Goal: Information Seeking & Learning: Learn about a topic

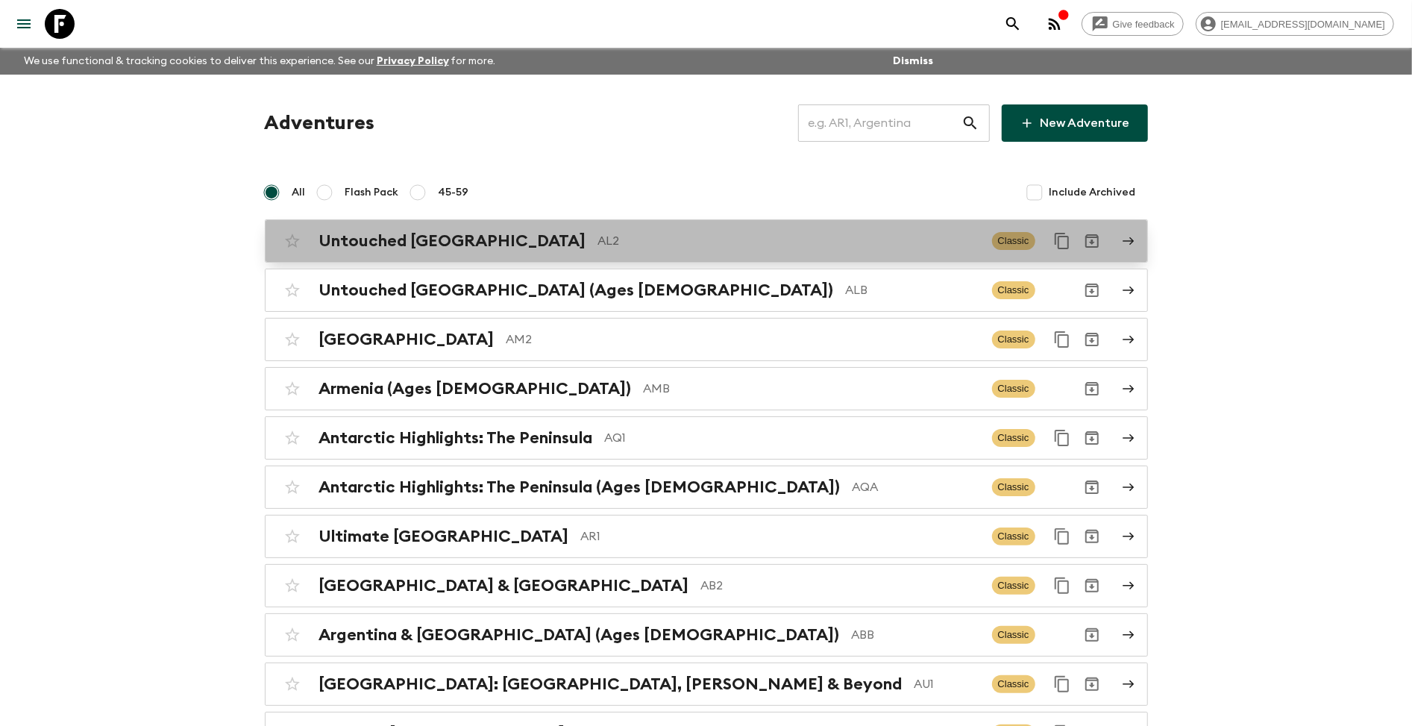
click at [1123, 245] on icon at bounding box center [1128, 240] width 13 height 13
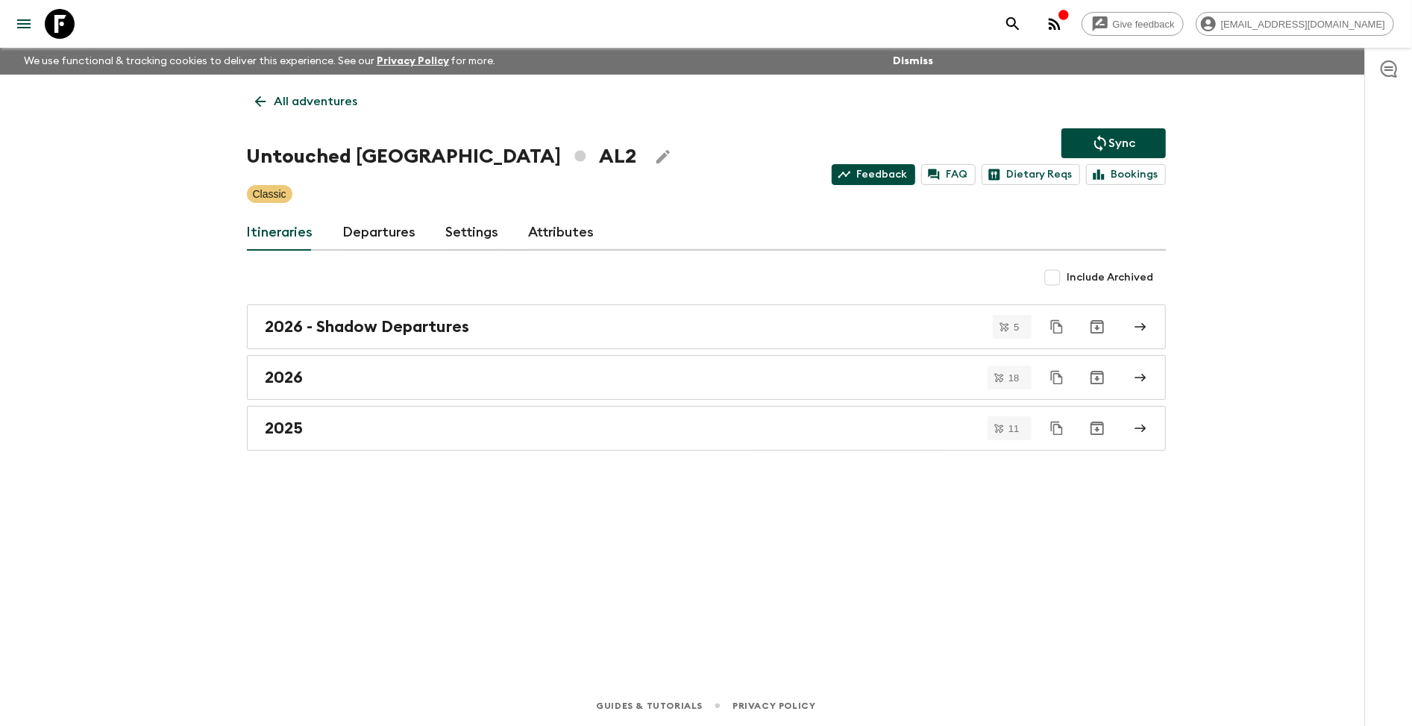
click at [884, 178] on link "Feedback" at bounding box center [874, 174] width 84 height 21
click at [354, 229] on link "Departures" at bounding box center [379, 233] width 73 height 36
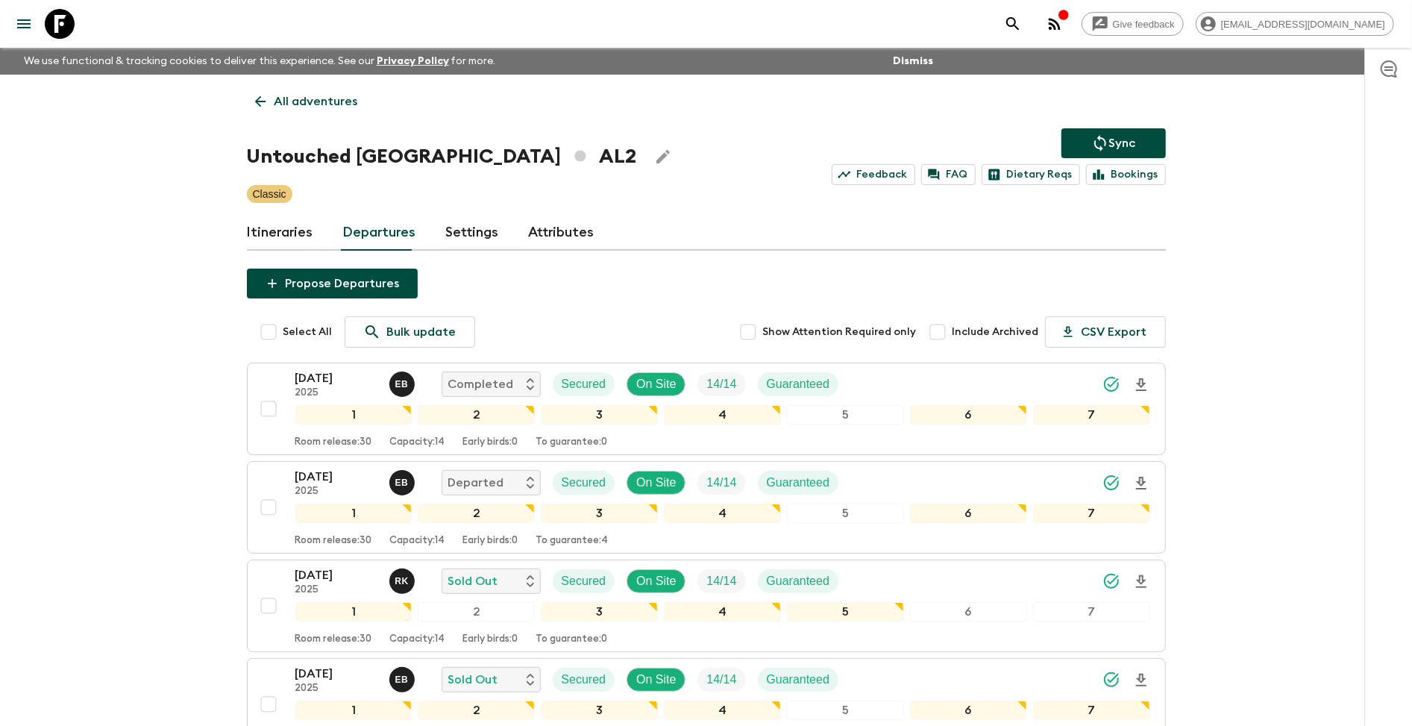
click at [286, 234] on link "Itineraries" at bounding box center [280, 233] width 66 height 36
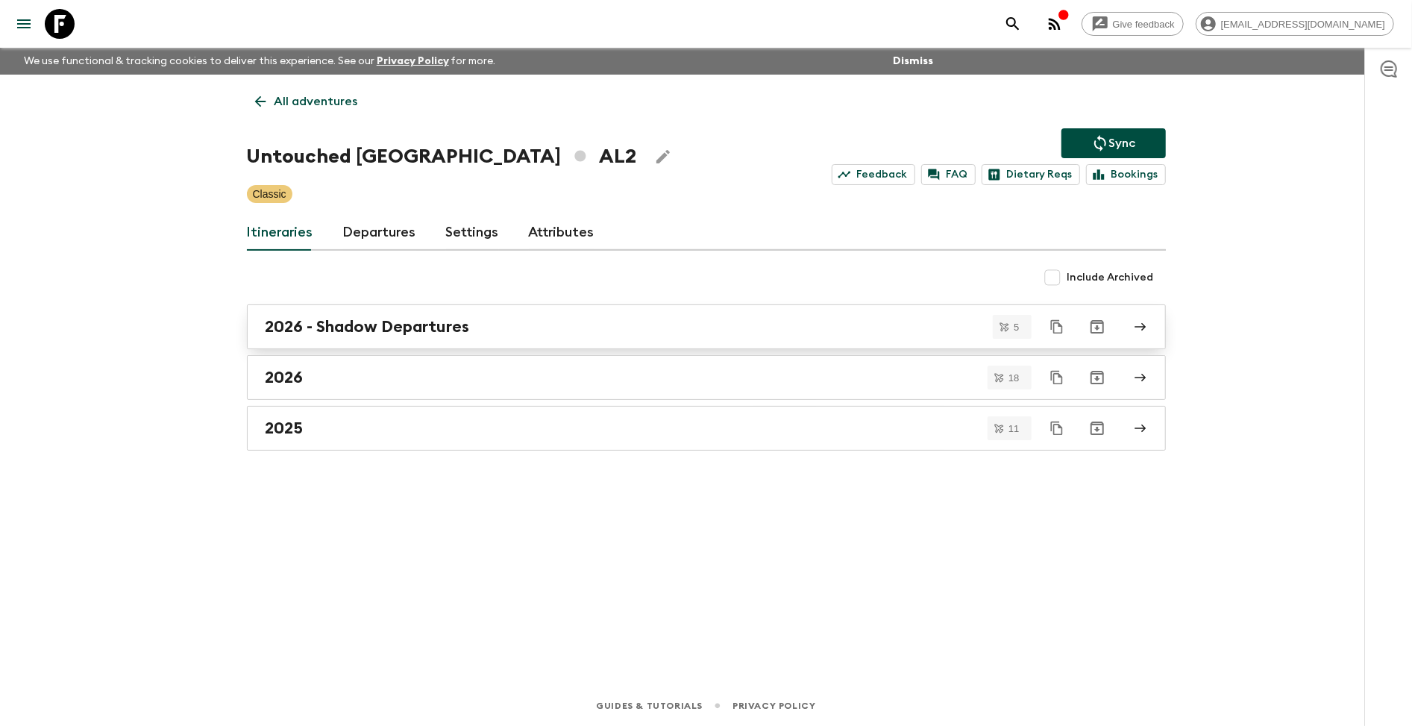
click at [1149, 324] on link "2026 - Shadow Departures" at bounding box center [706, 326] width 919 height 45
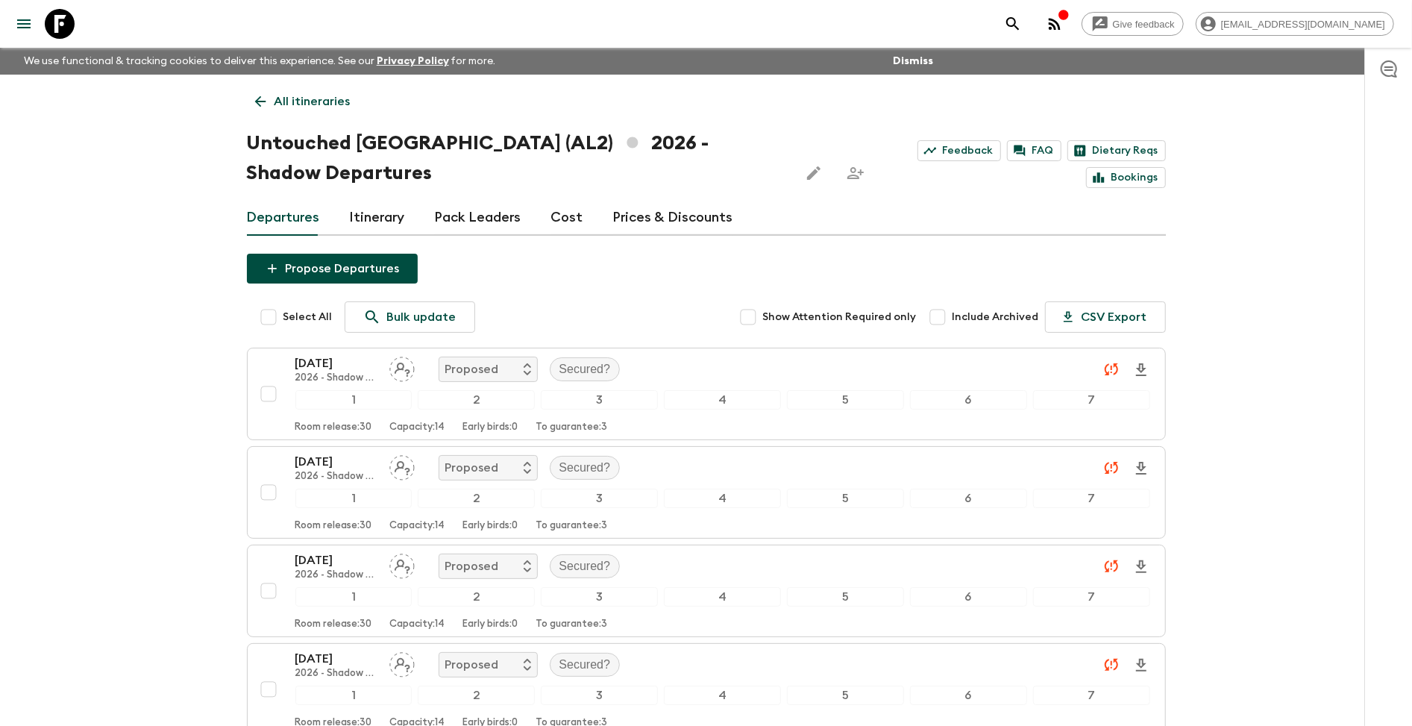
click at [563, 216] on link "Cost" at bounding box center [567, 218] width 32 height 36
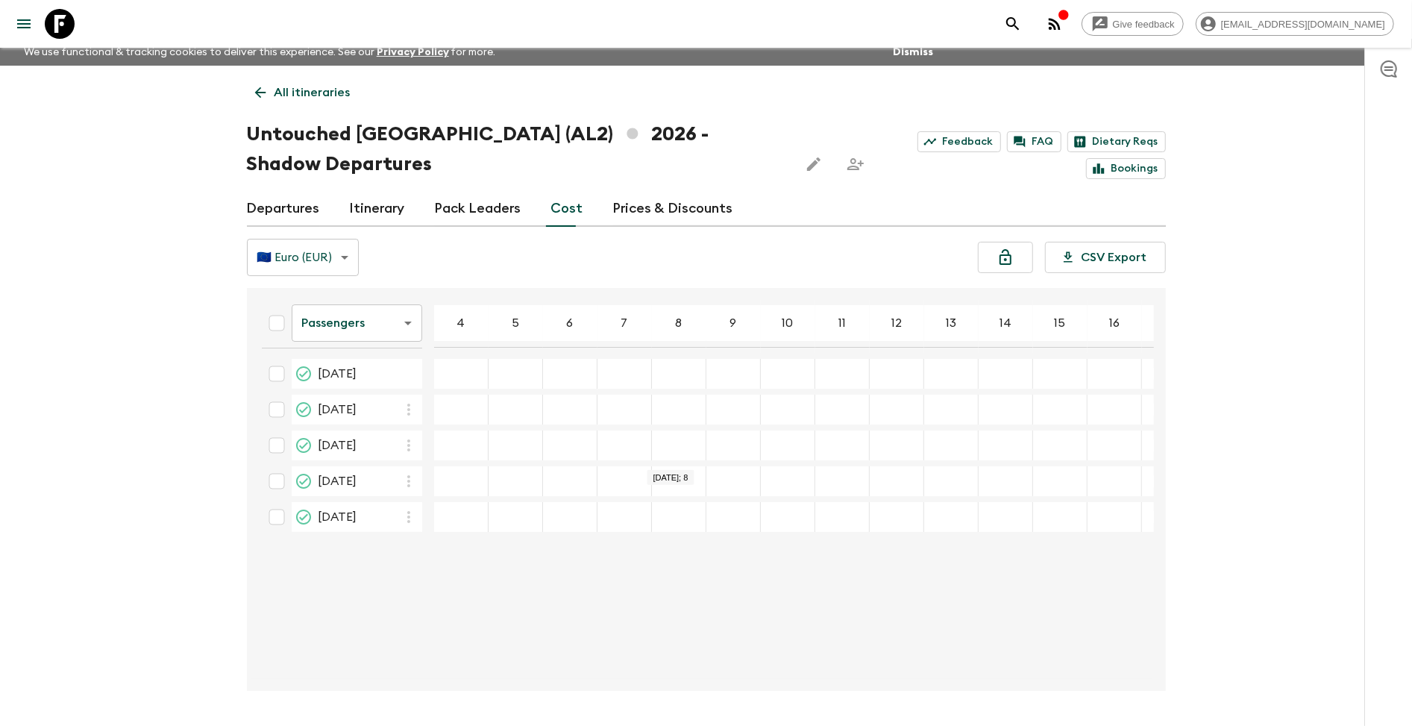
scroll to position [7, 0]
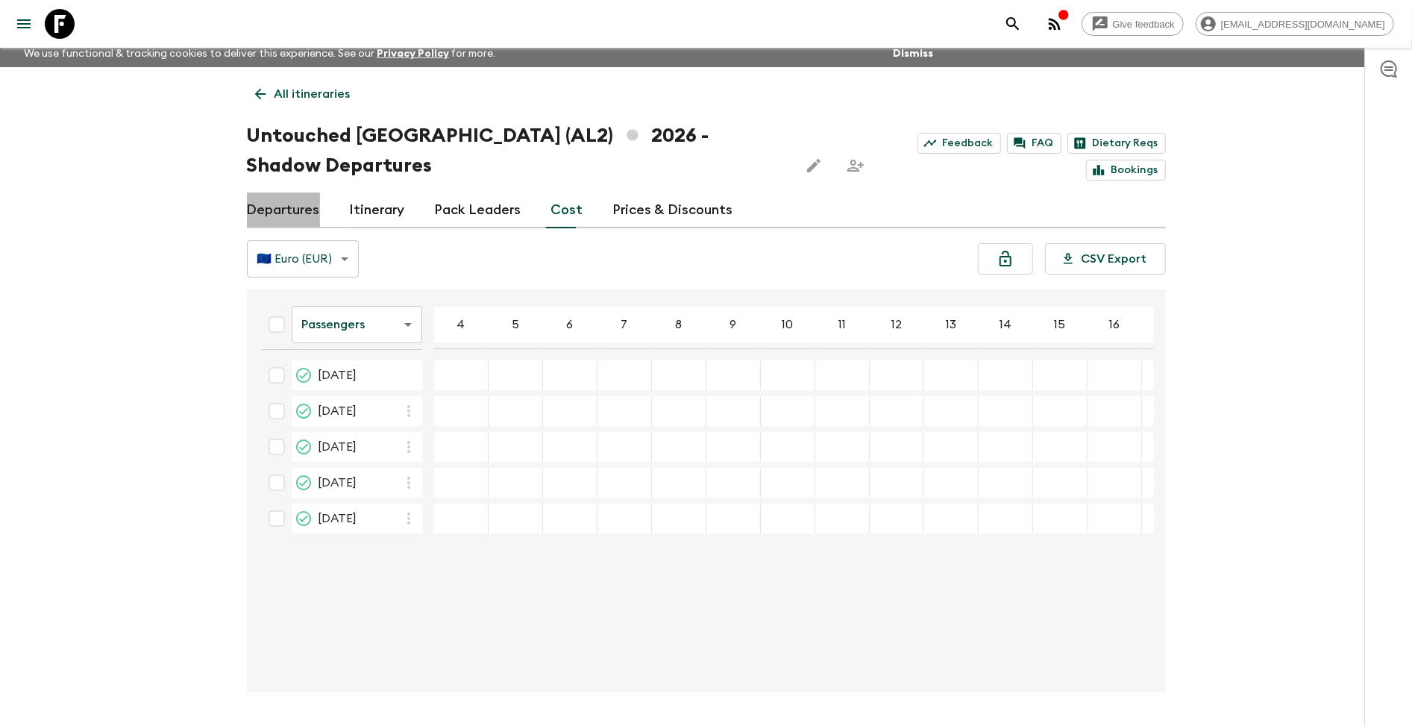
click at [286, 205] on link "Departures" at bounding box center [283, 210] width 73 height 36
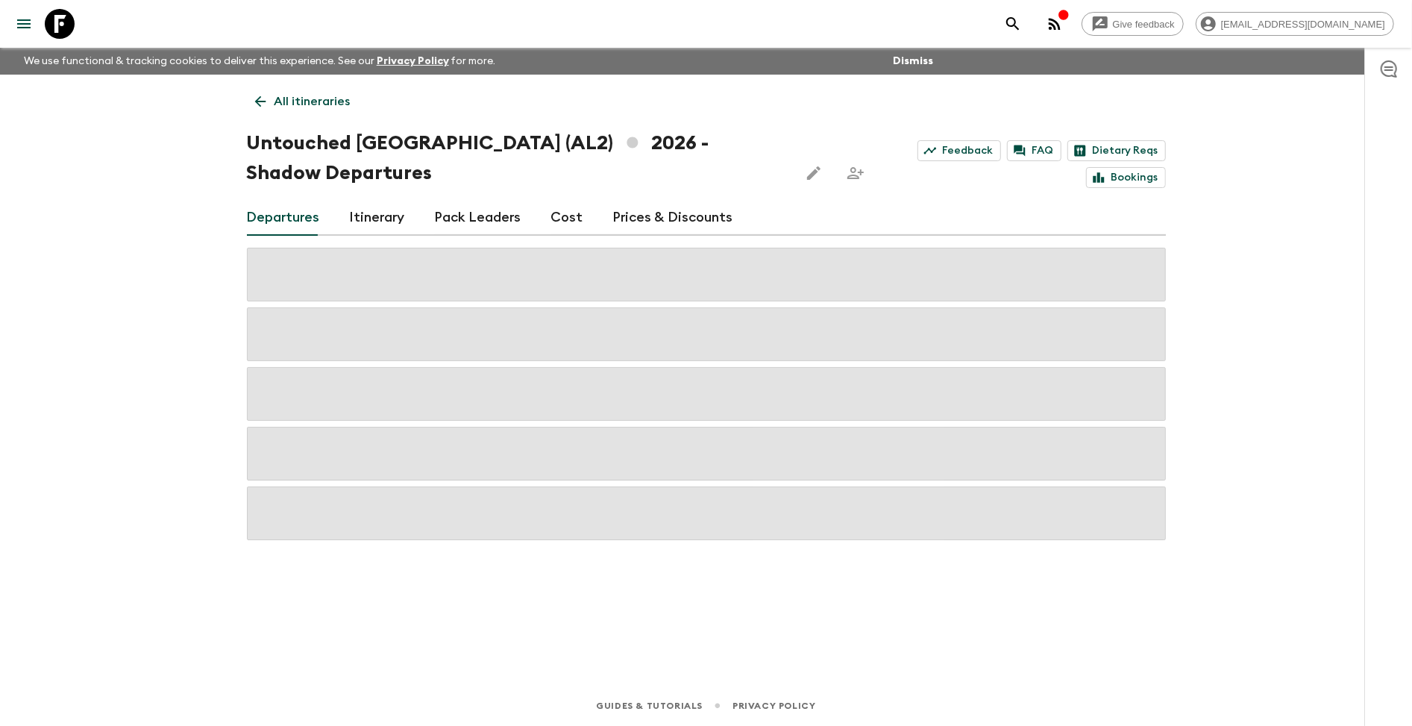
click at [554, 214] on link "Cost" at bounding box center [567, 218] width 32 height 36
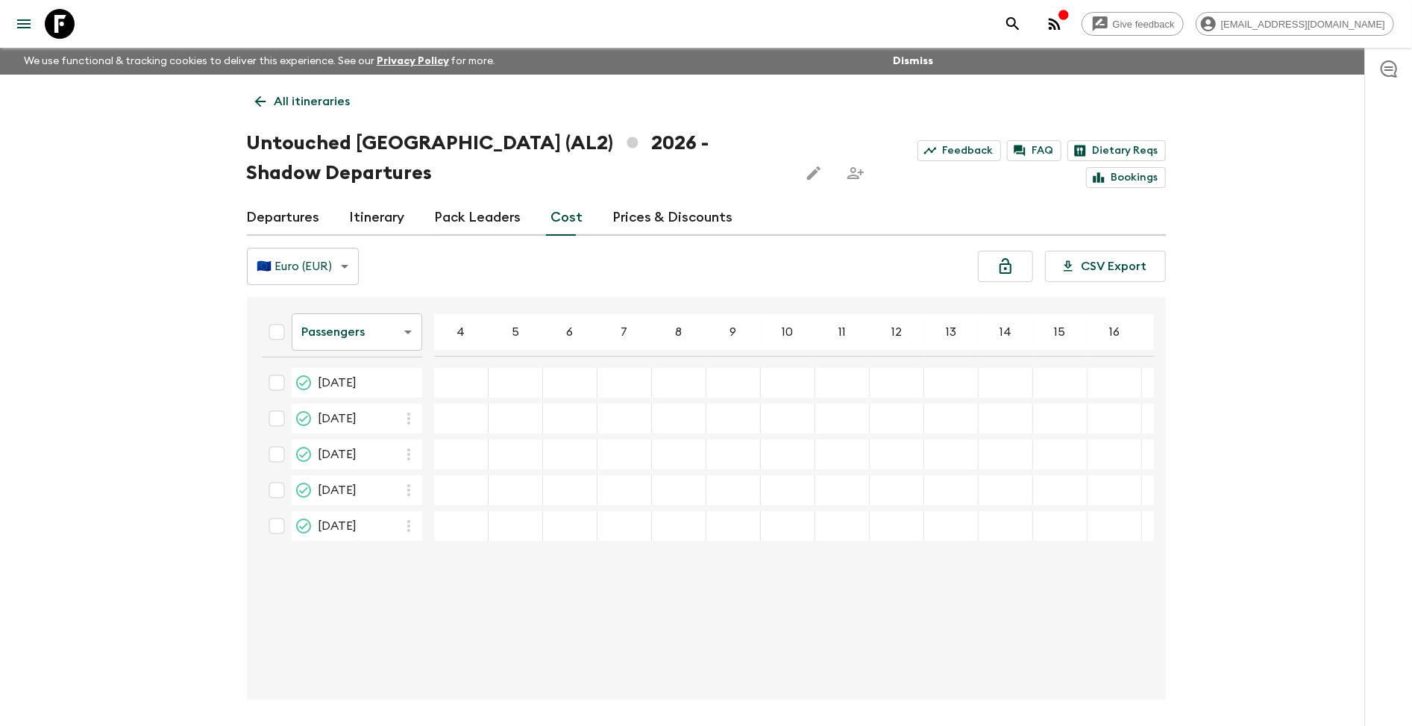
click at [314, 107] on p "All itineraries" at bounding box center [312, 101] width 76 height 18
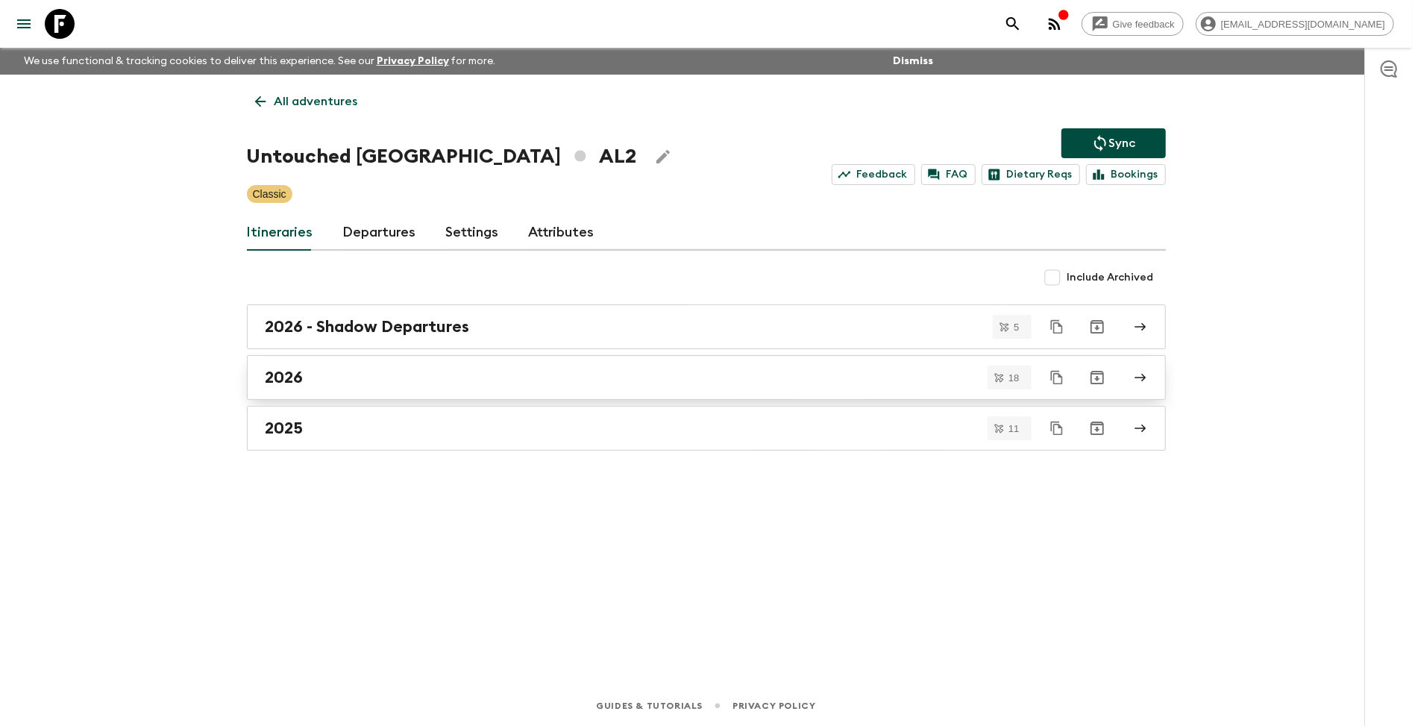
click at [1136, 379] on icon at bounding box center [1140, 377] width 13 height 13
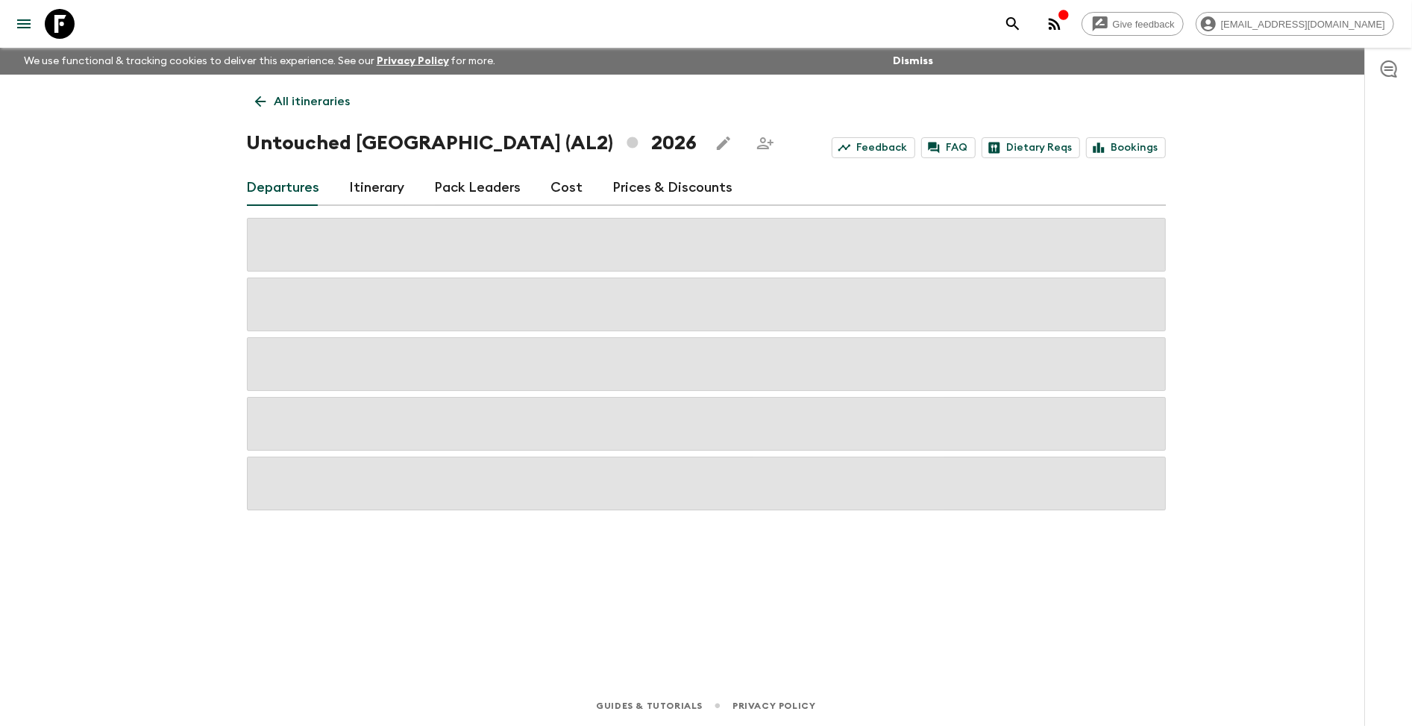
click at [567, 187] on link "Cost" at bounding box center [567, 188] width 32 height 36
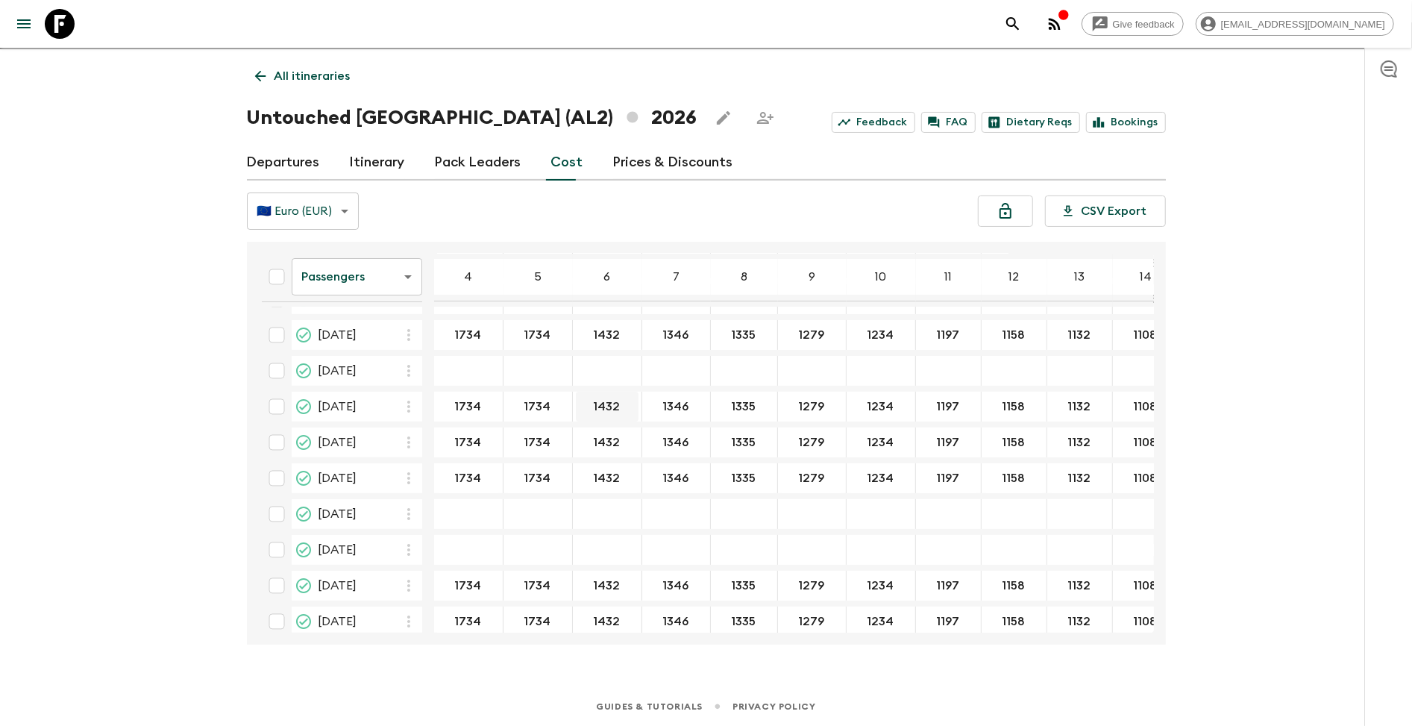
scroll to position [107, 0]
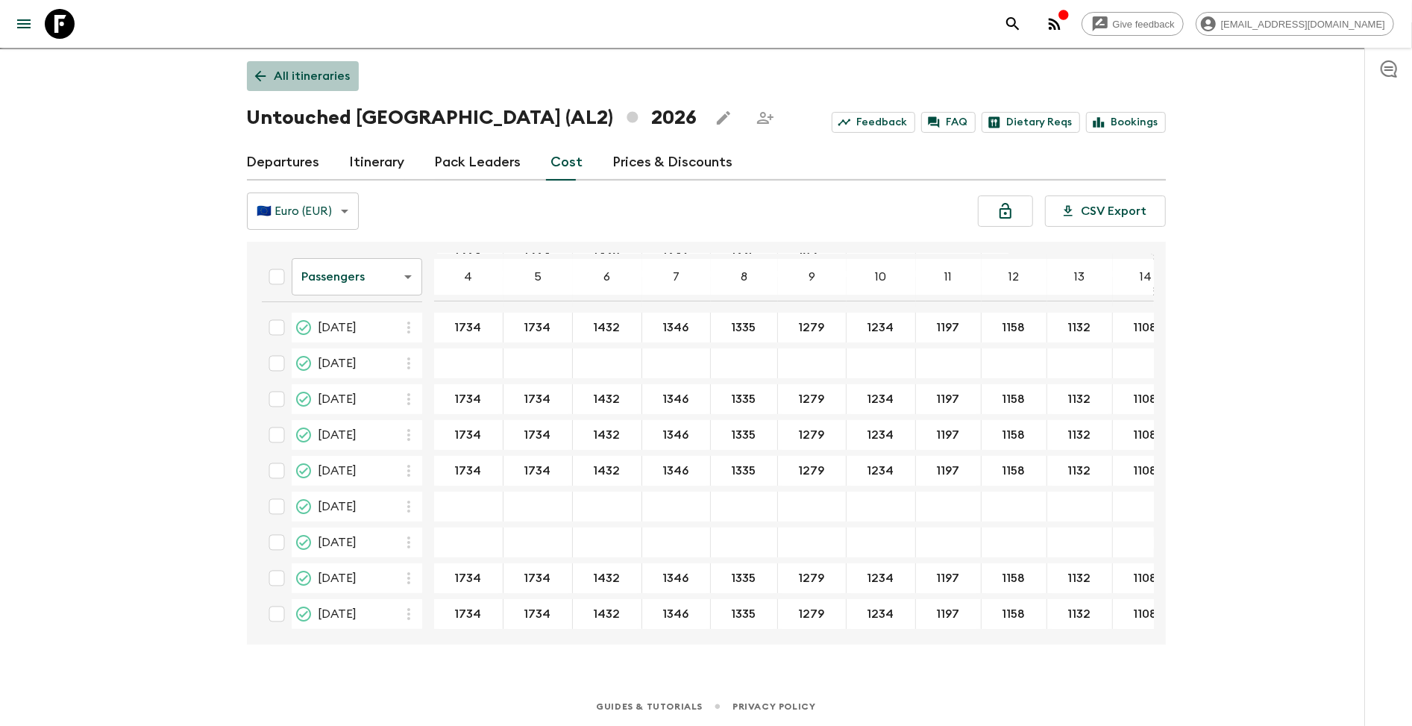
click at [308, 80] on p "All itineraries" at bounding box center [312, 76] width 76 height 18
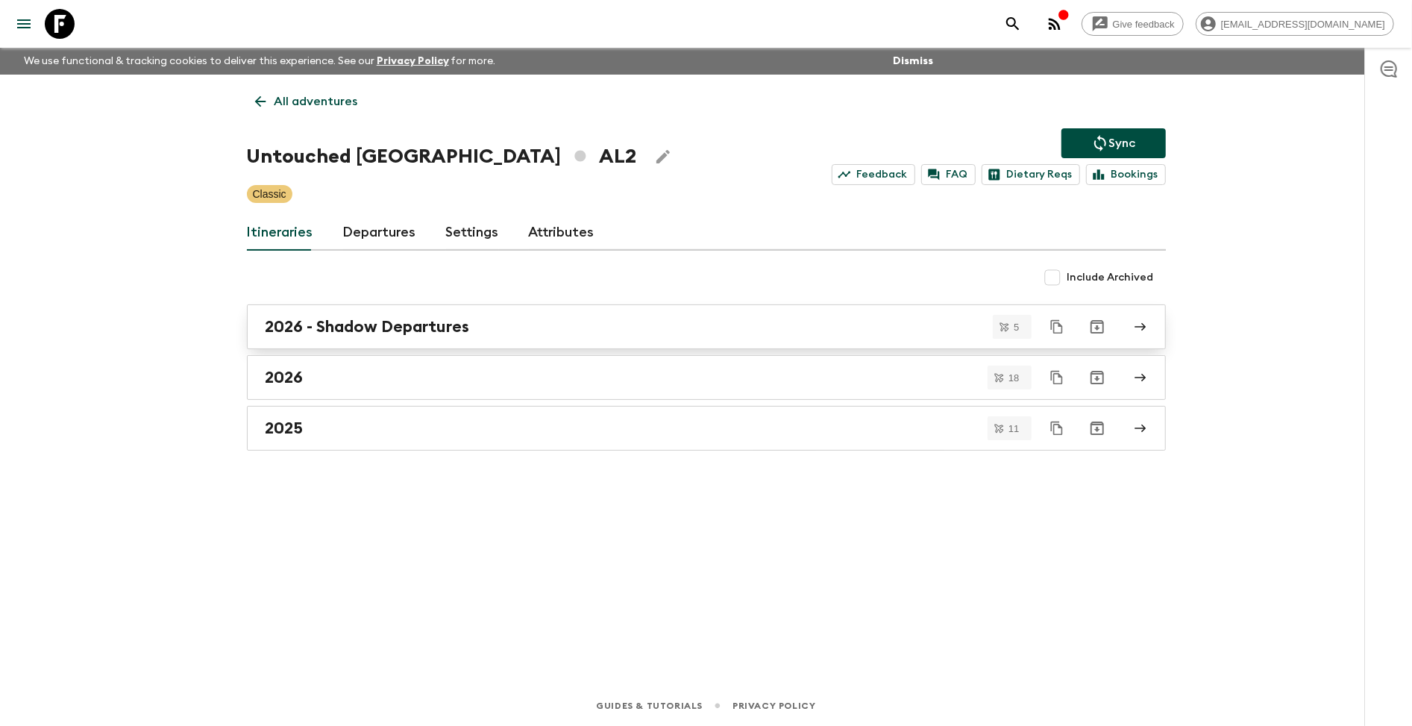
click at [1149, 326] on link "2026 - Shadow Departures" at bounding box center [706, 326] width 919 height 45
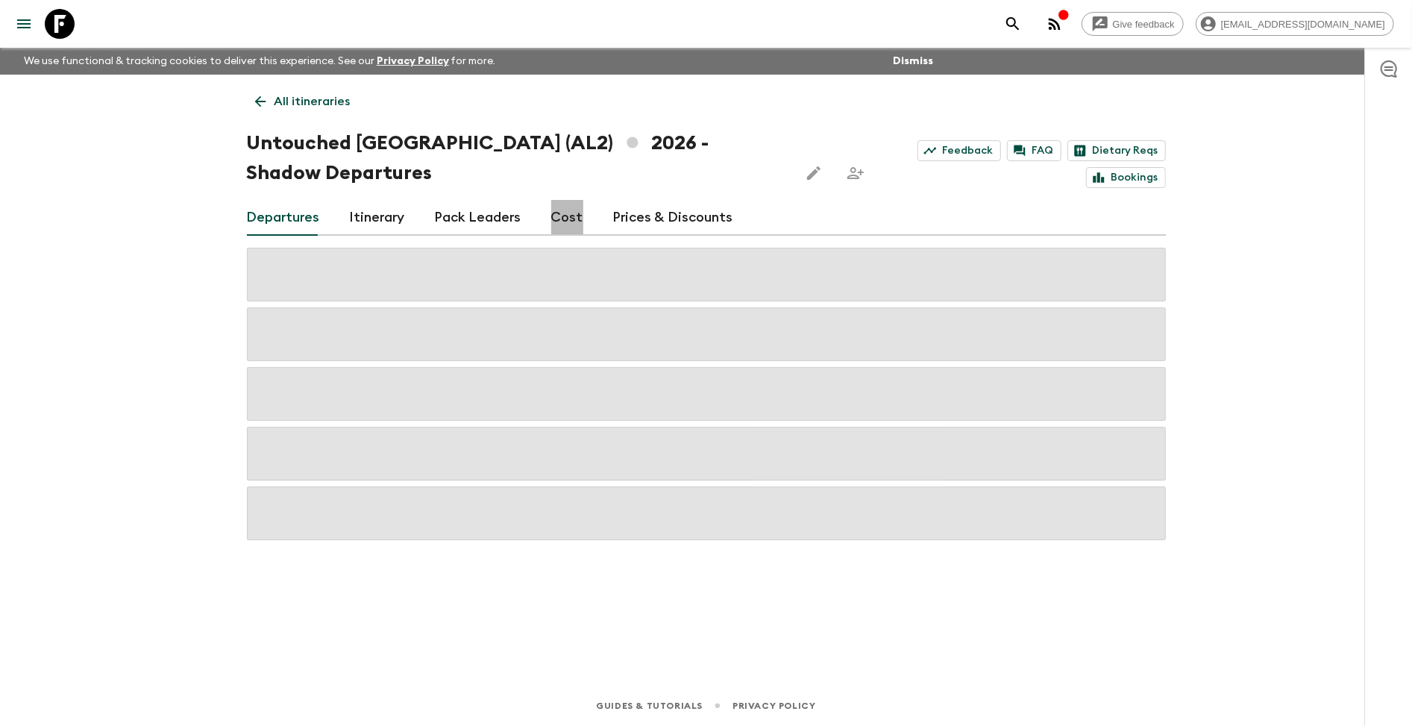
click at [574, 220] on link "Cost" at bounding box center [567, 218] width 32 height 36
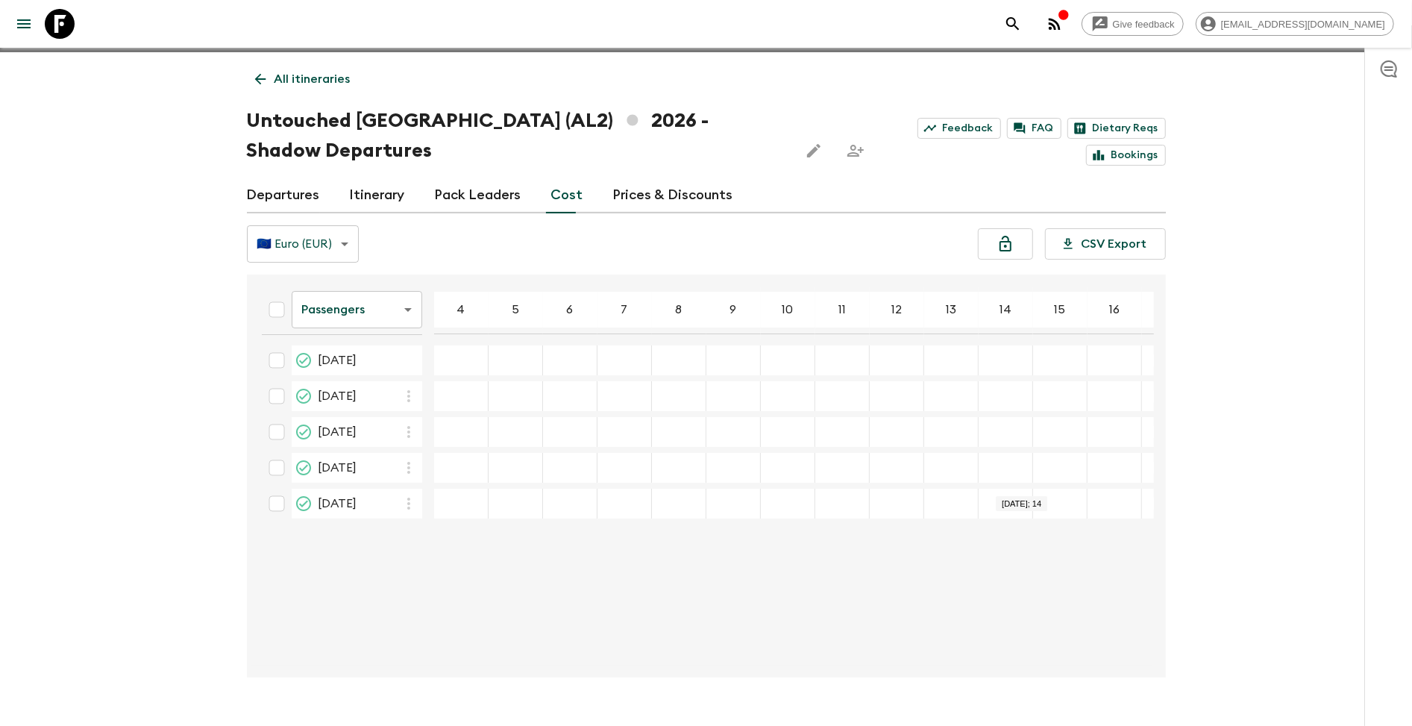
scroll to position [25, 0]
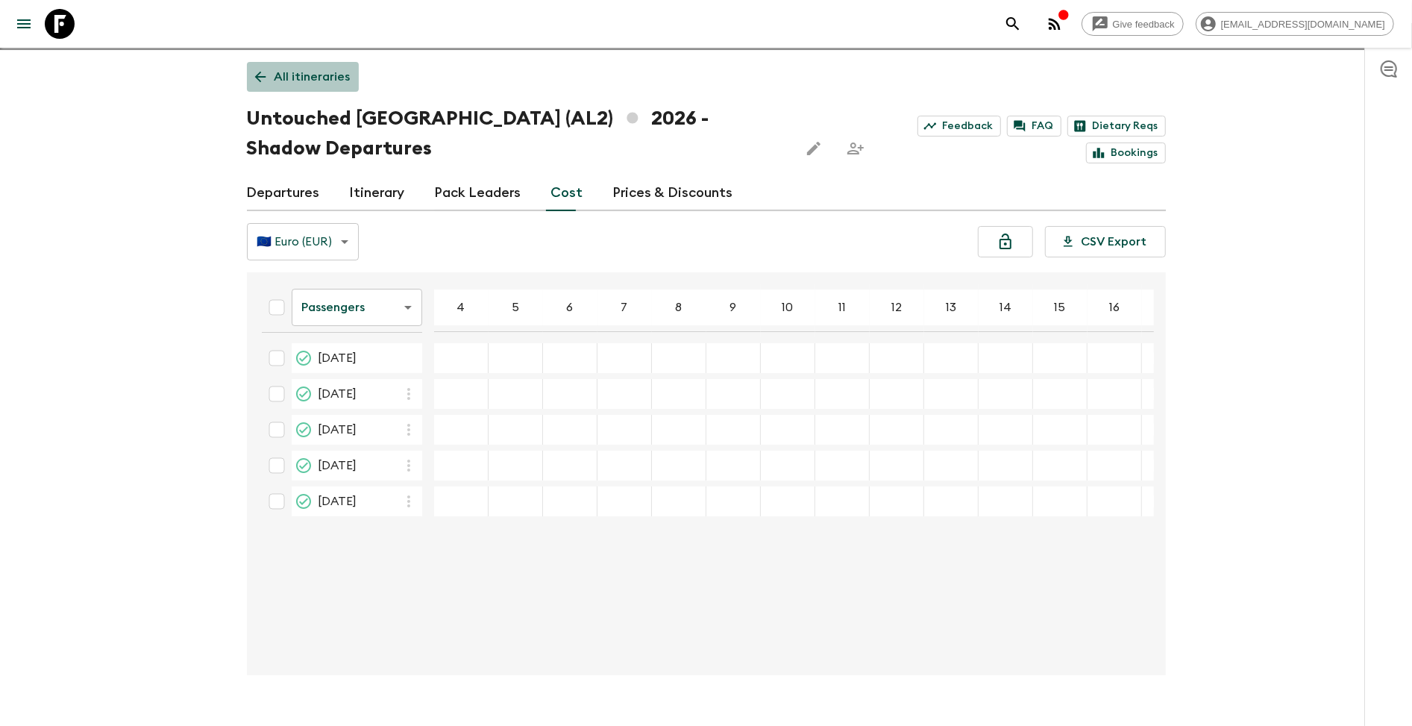
click at [289, 68] on p "All itineraries" at bounding box center [312, 77] width 76 height 18
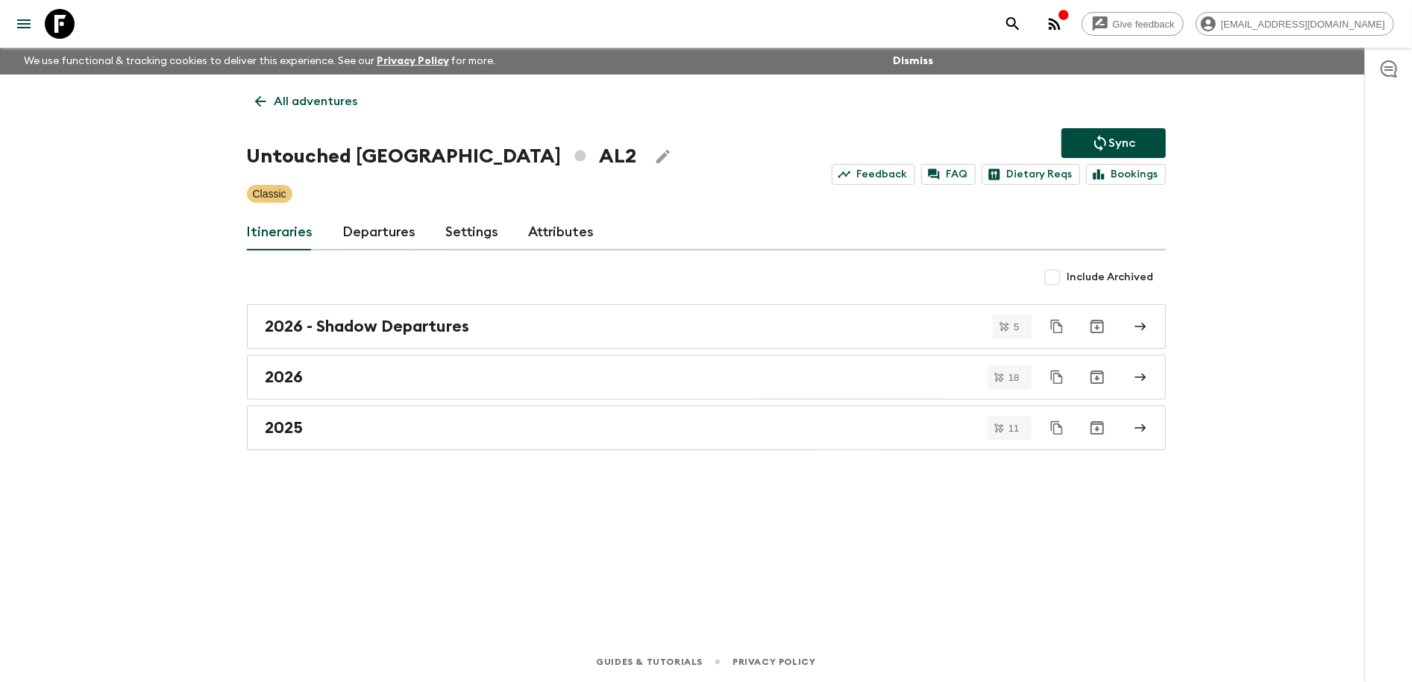
click at [371, 239] on link "Departures" at bounding box center [379, 233] width 73 height 36
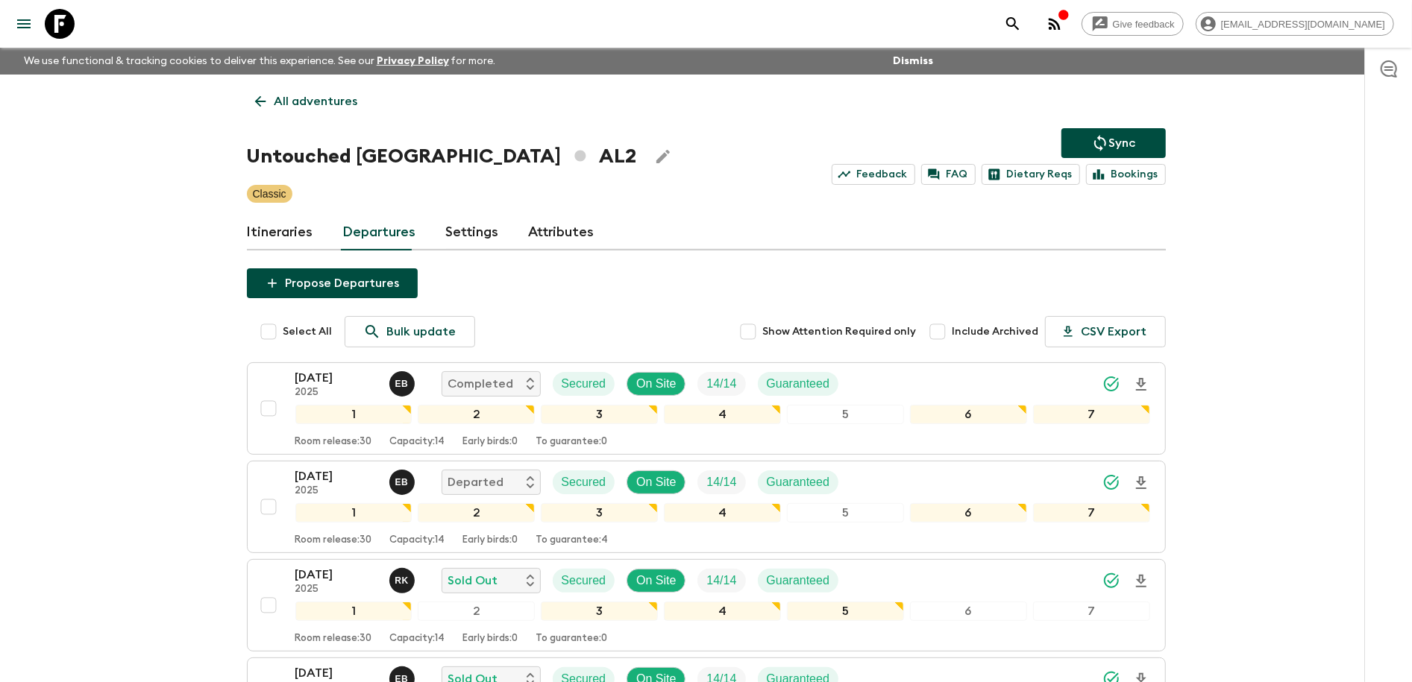
click at [283, 227] on link "Itineraries" at bounding box center [280, 233] width 66 height 36
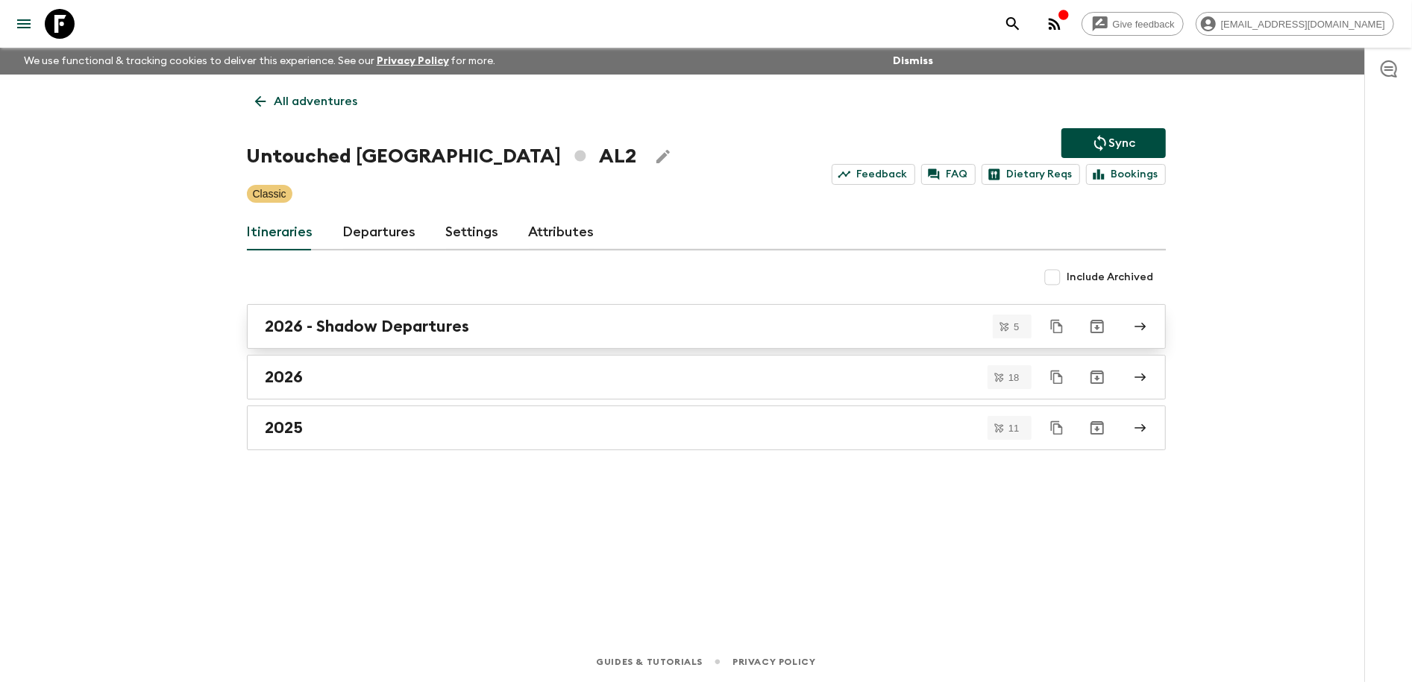
click at [1147, 327] on link "2026 - Shadow Departures" at bounding box center [706, 326] width 919 height 45
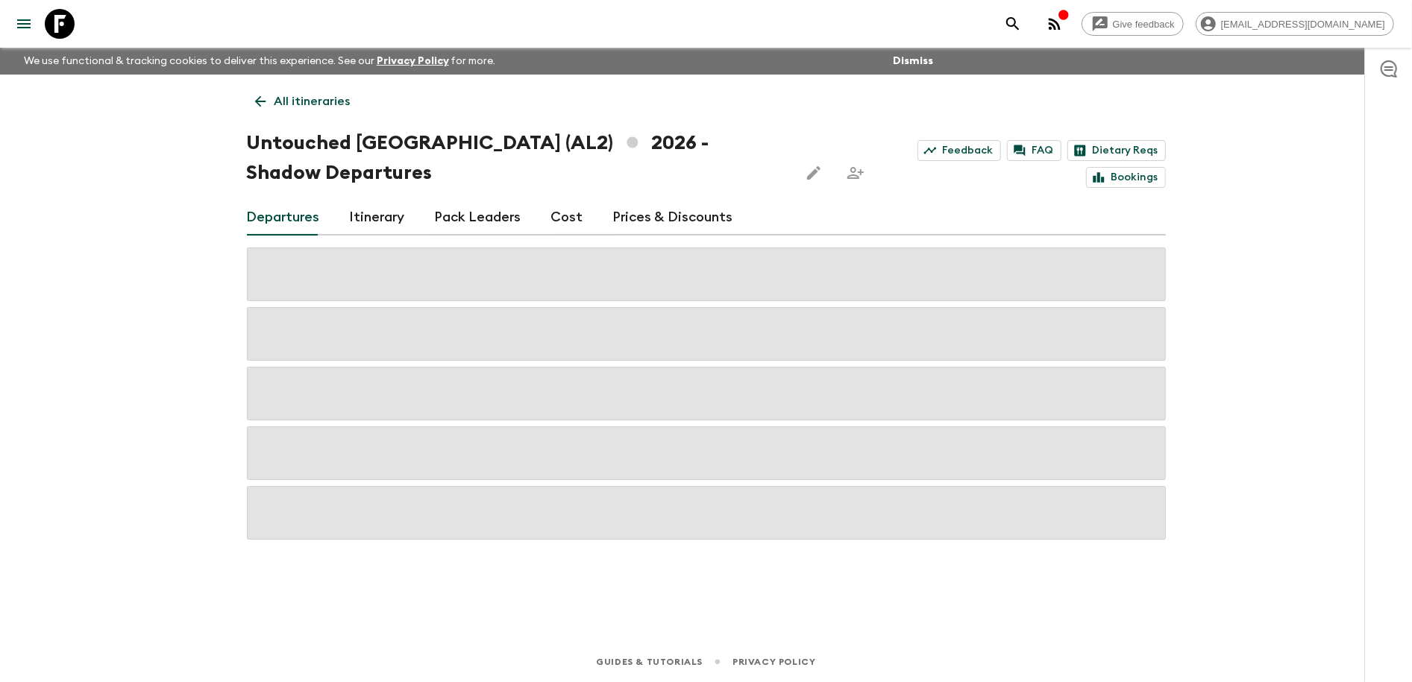
click at [562, 214] on link "Cost" at bounding box center [567, 218] width 32 height 36
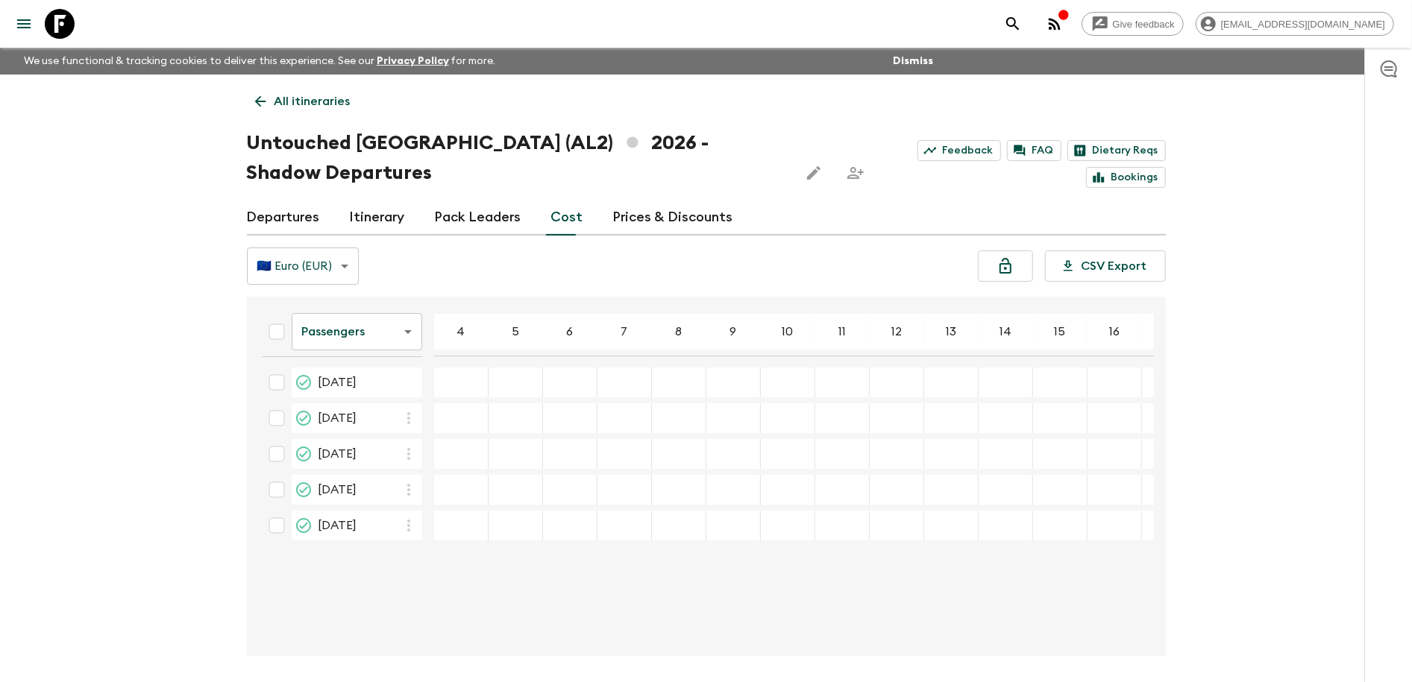
click at [292, 99] on p "All itineraries" at bounding box center [312, 101] width 76 height 18
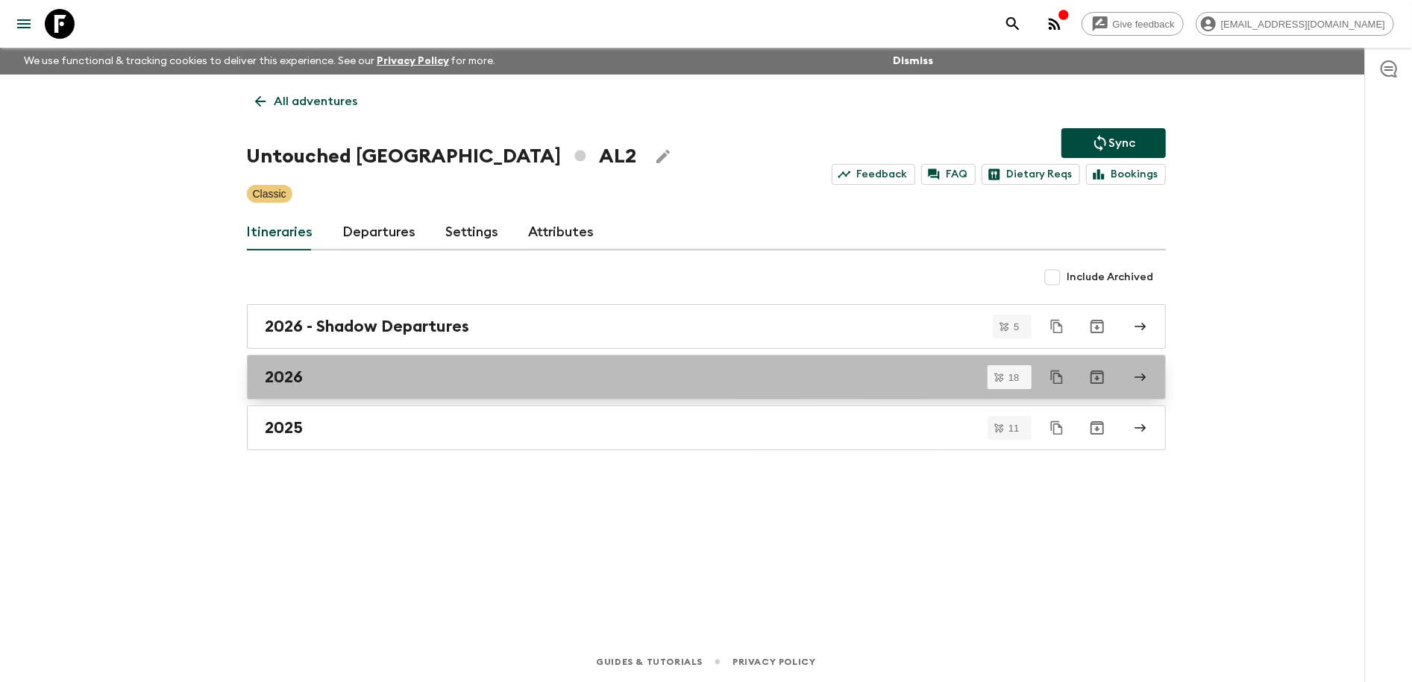
click at [1153, 374] on link "2026" at bounding box center [706, 377] width 919 height 45
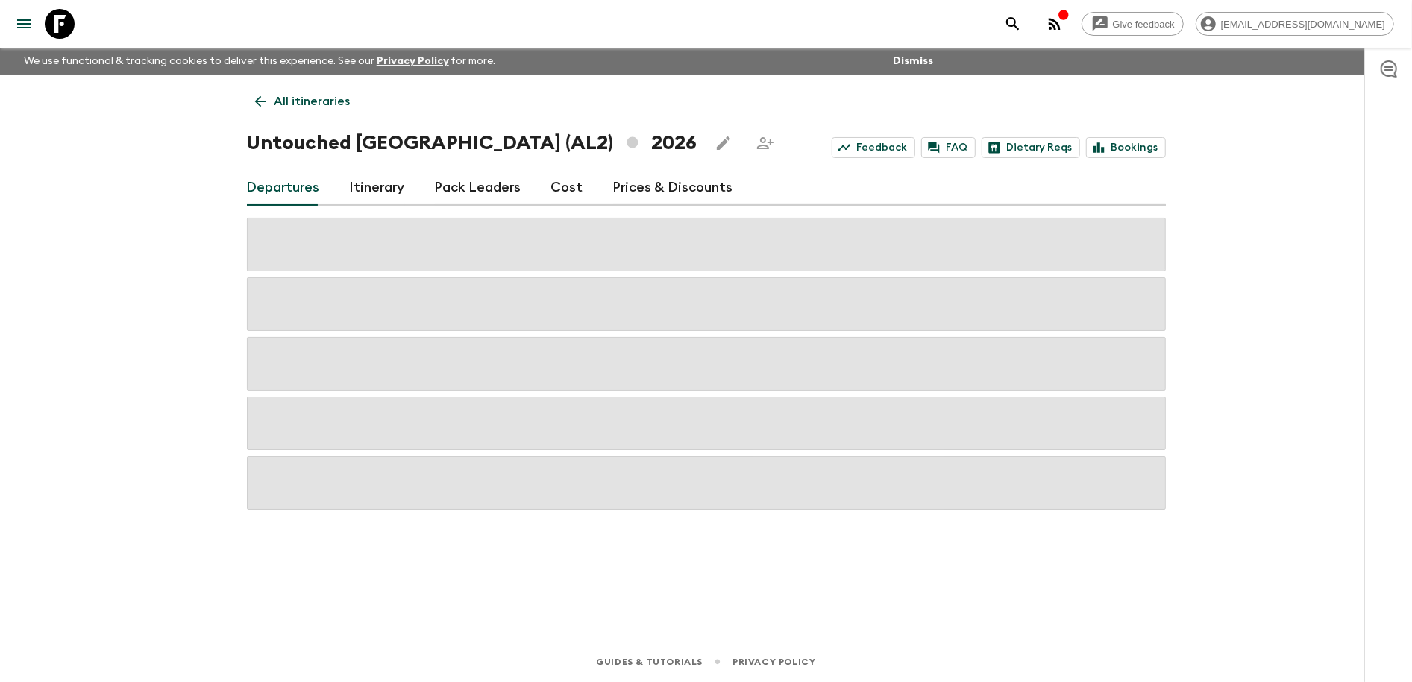
click at [551, 194] on link "Cost" at bounding box center [567, 188] width 32 height 36
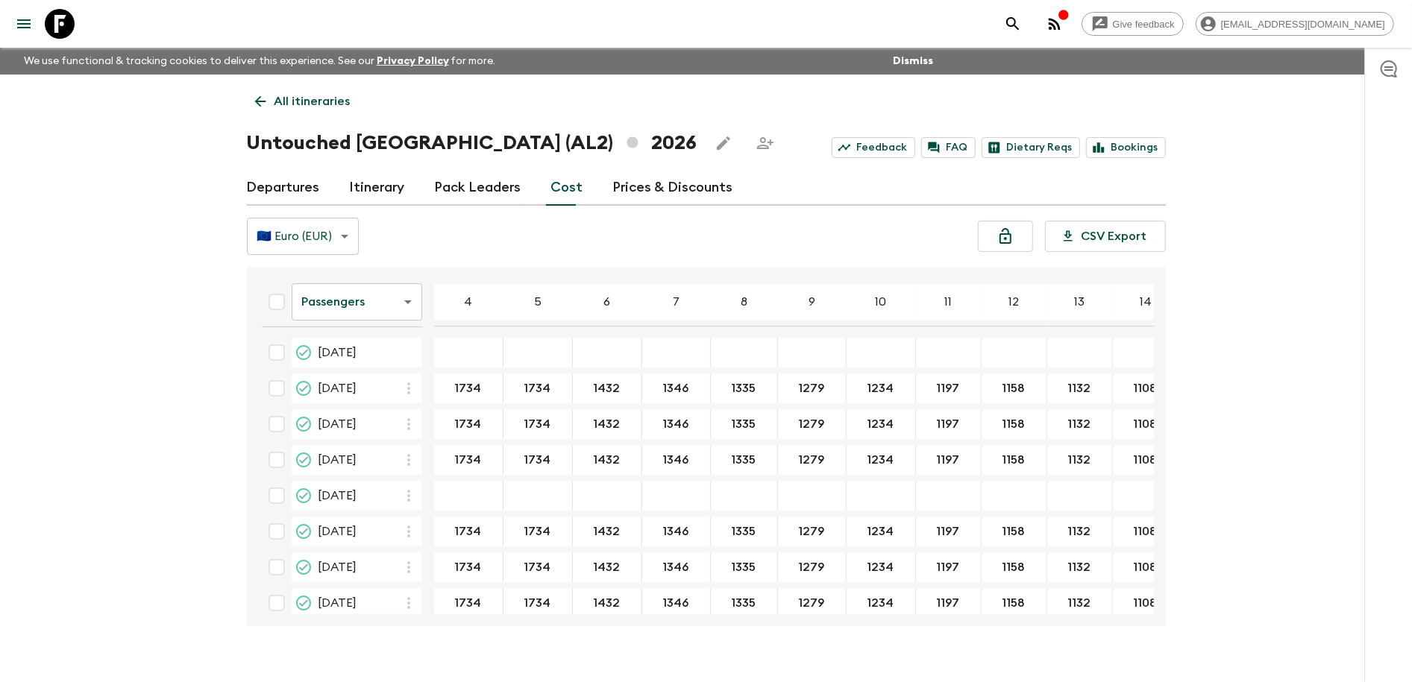
click at [405, 299] on body "Give feedback [PERSON_NAME][EMAIL_ADDRESS][DOMAIN_NAME] We use functional & tra…" at bounding box center [706, 354] width 1412 height 709
click at [356, 359] on li "Extras" at bounding box center [357, 363] width 131 height 24
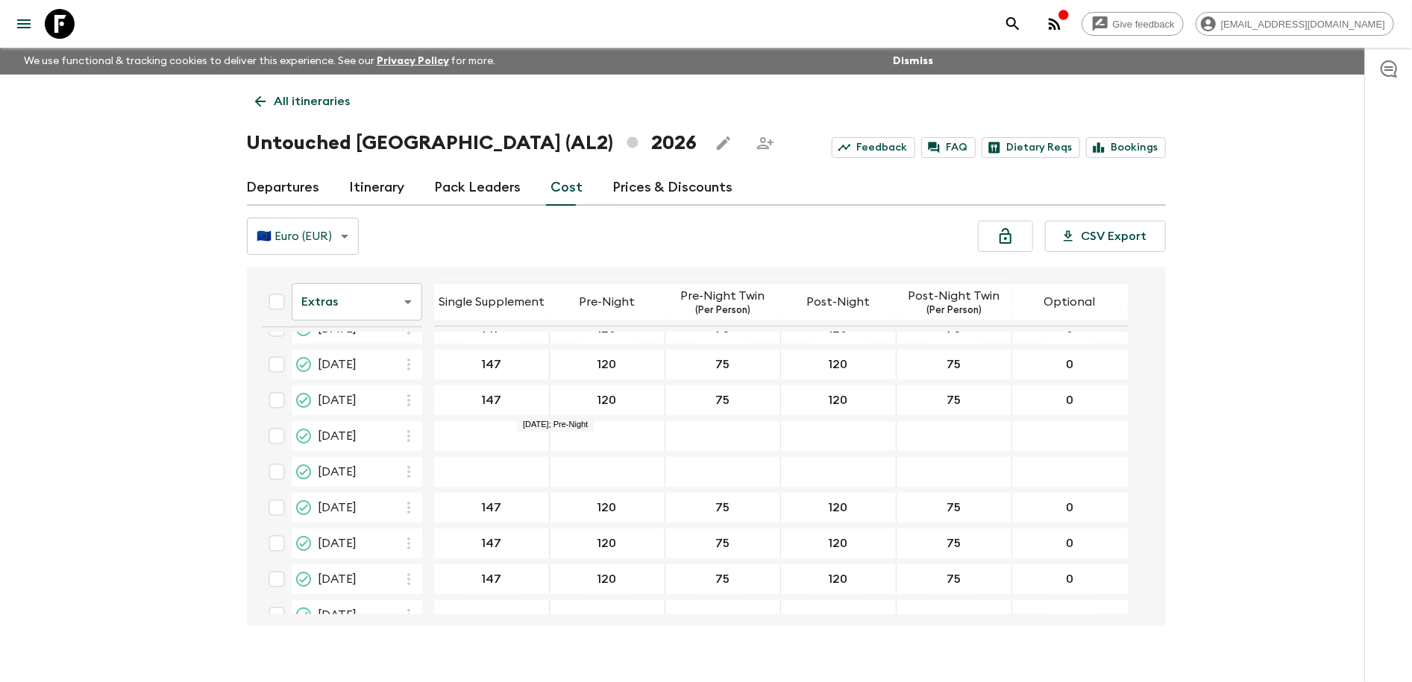
scroll to position [191, 0]
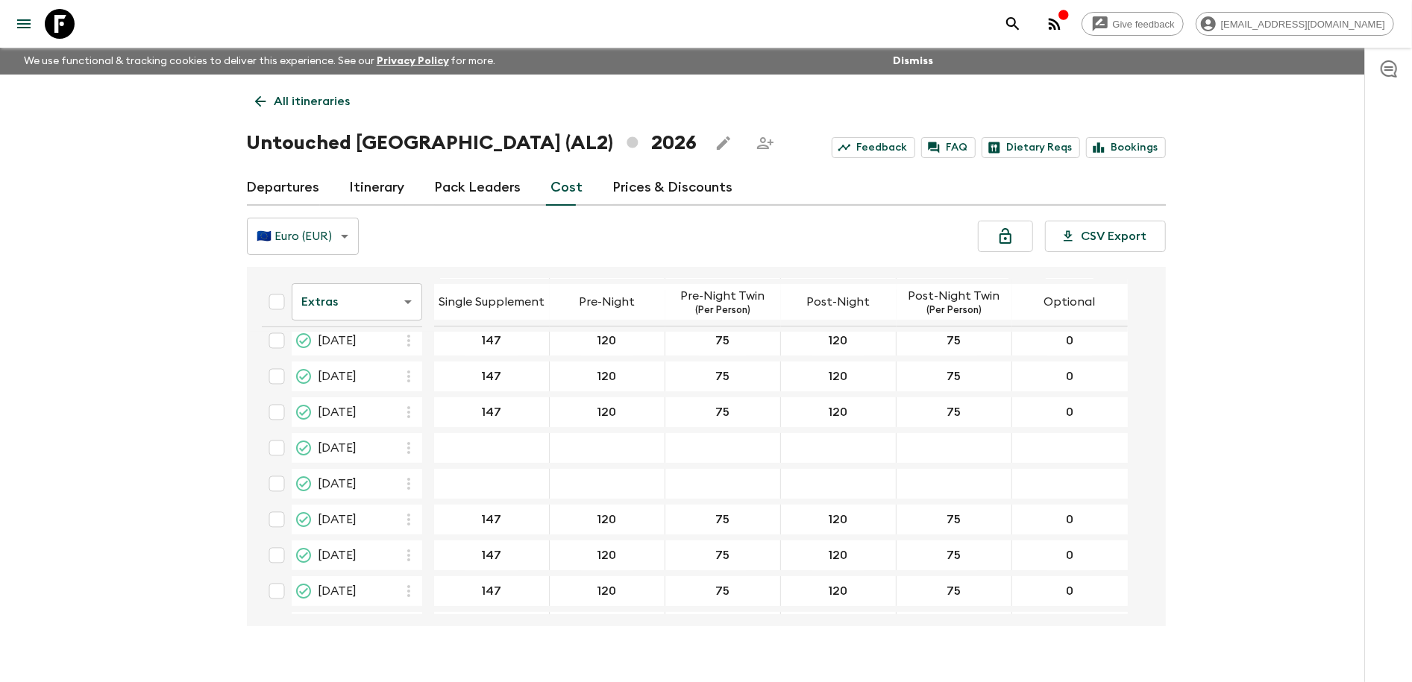
click at [399, 305] on body "Give feedback [PERSON_NAME][EMAIL_ADDRESS][DOMAIN_NAME] We use functional & tra…" at bounding box center [706, 354] width 1412 height 709
click at [277, 299] on div at bounding box center [706, 341] width 1412 height 682
click at [277, 302] on input "Select all" at bounding box center [277, 302] width 30 height 30
checkbox input "true"
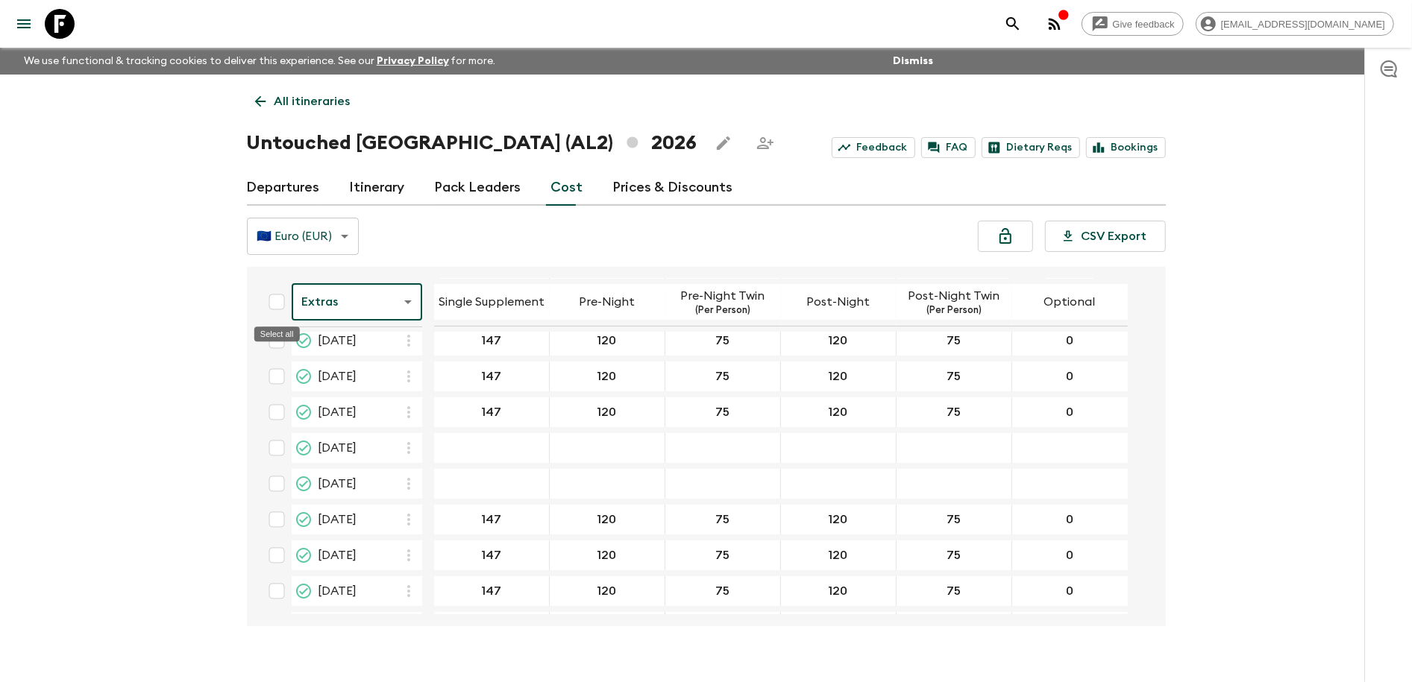
checkbox input "true"
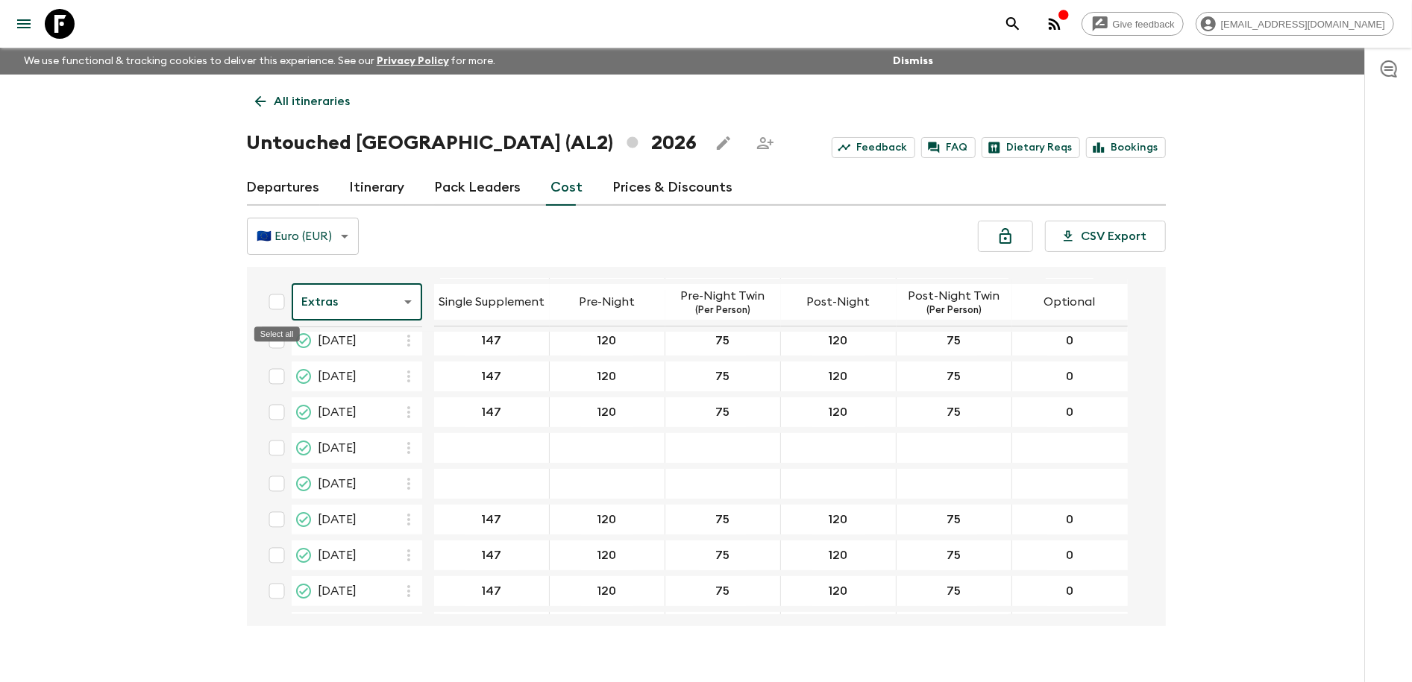
checkbox input "true"
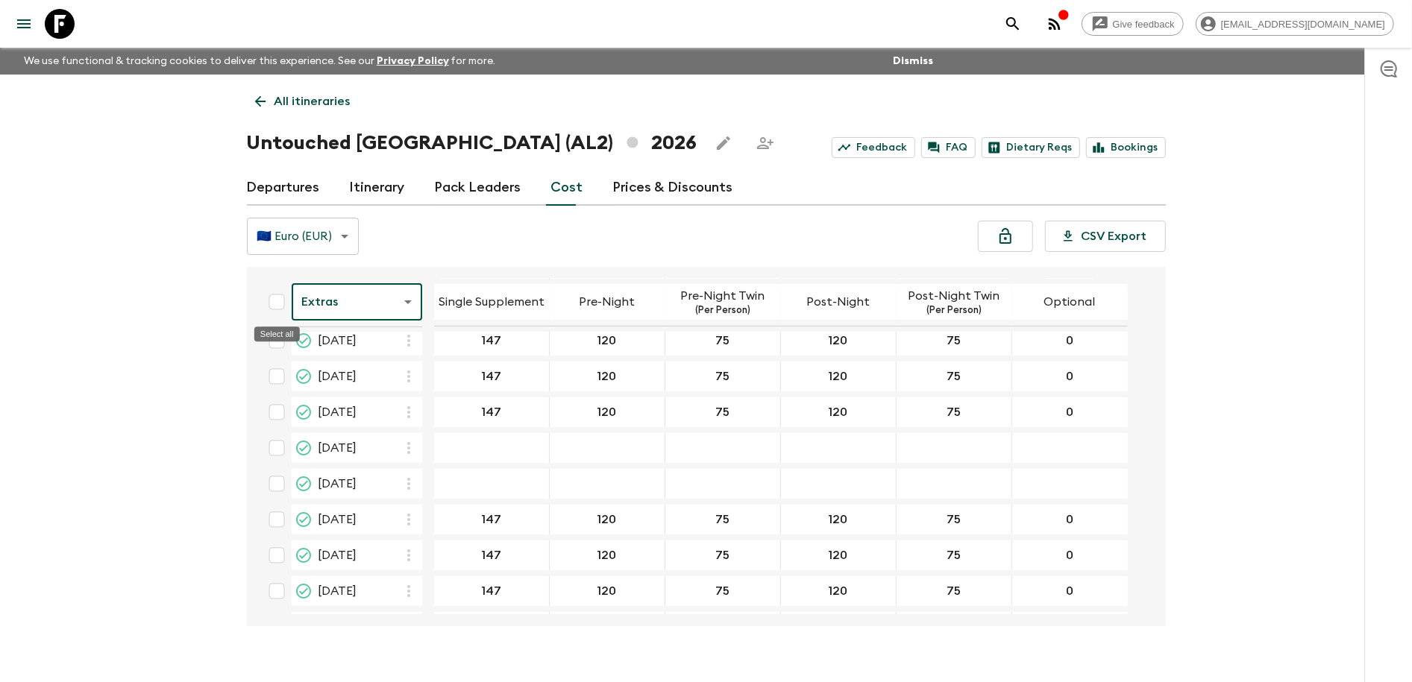
checkbox input "true"
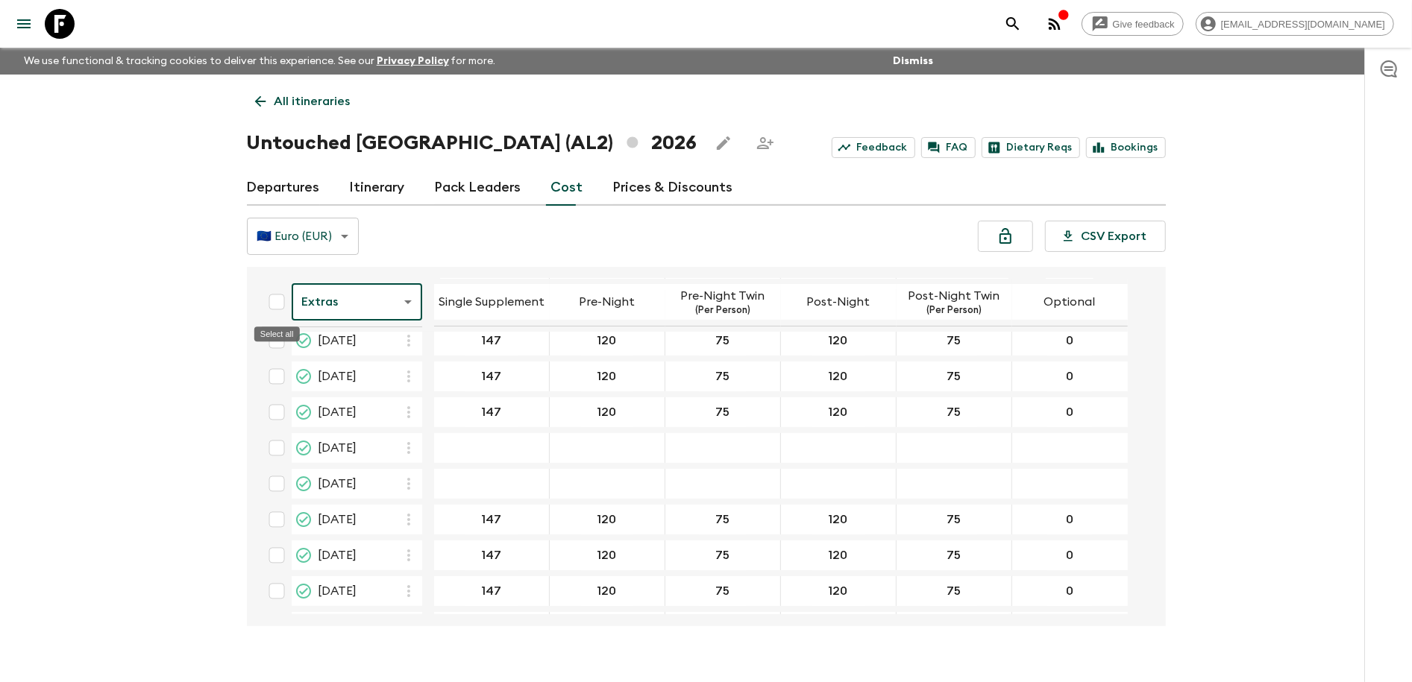
checkbox input "true"
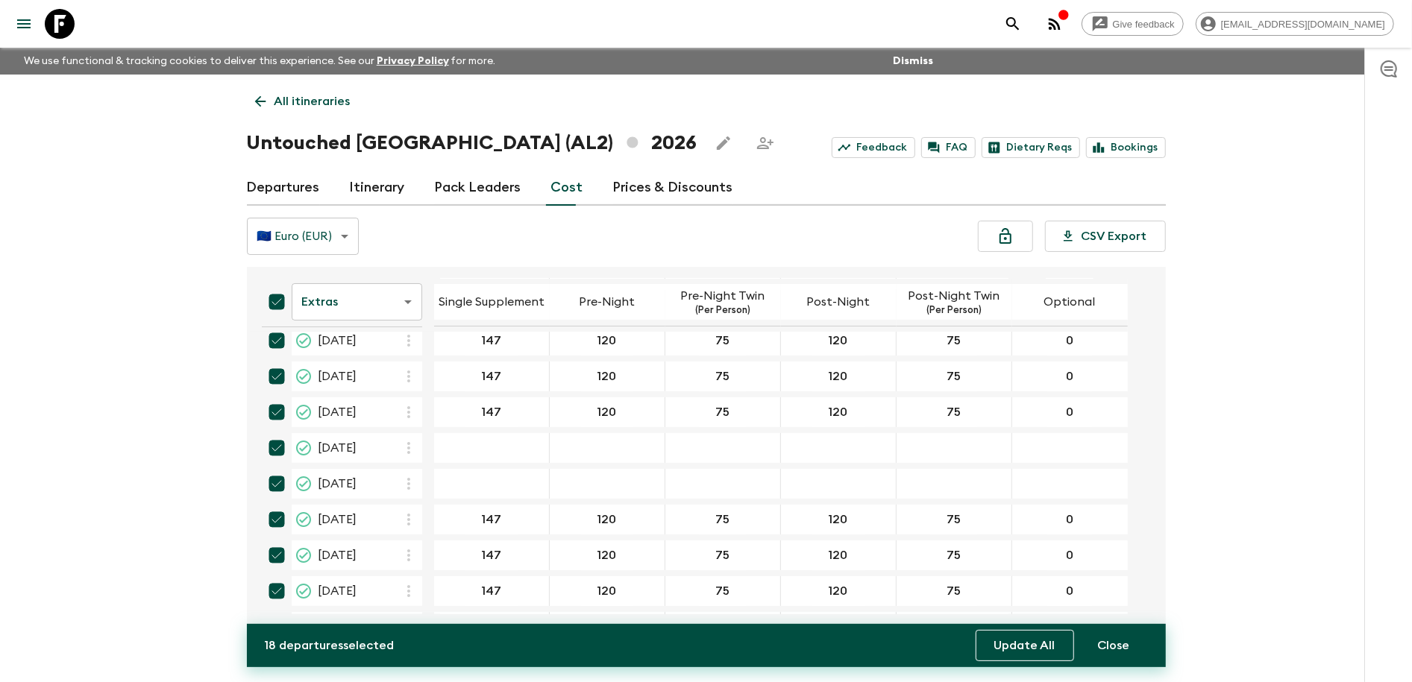
click at [1015, 656] on button "Update All" at bounding box center [1025, 645] width 98 height 31
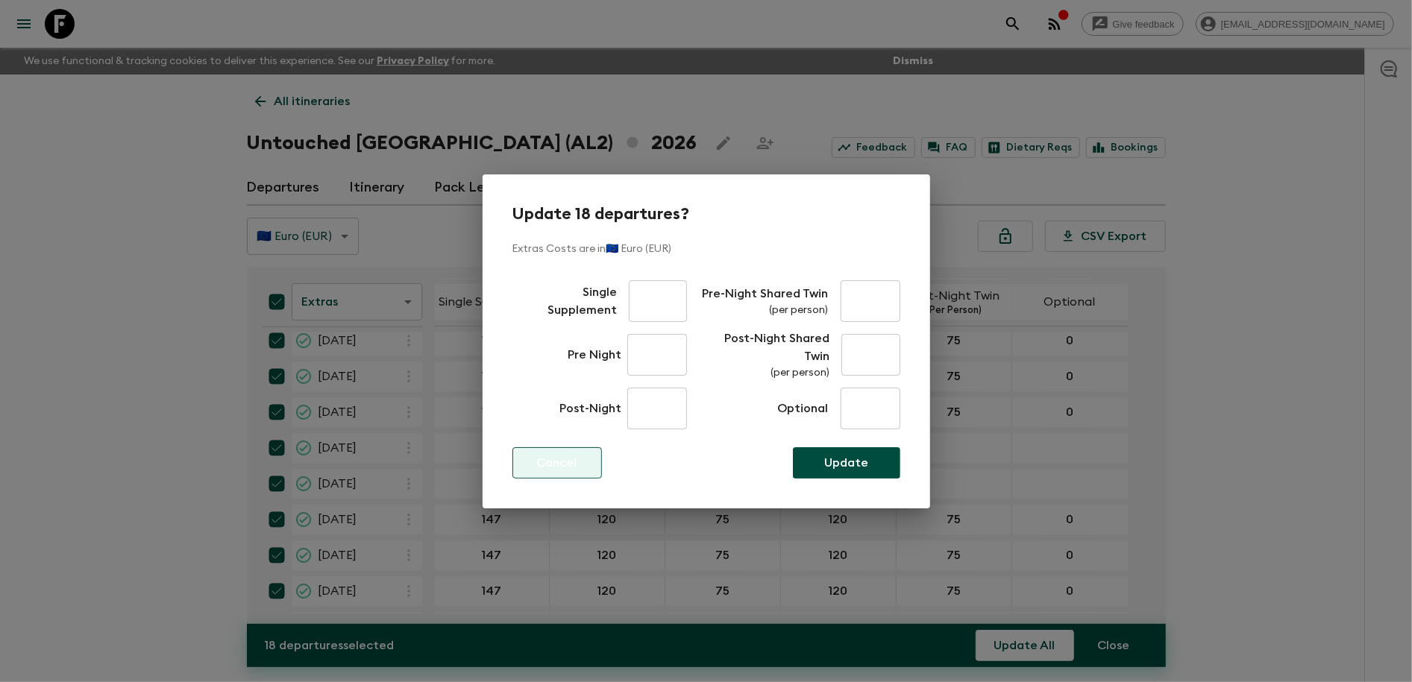
click at [527, 460] on button "Cancel" at bounding box center [556, 462] width 89 height 31
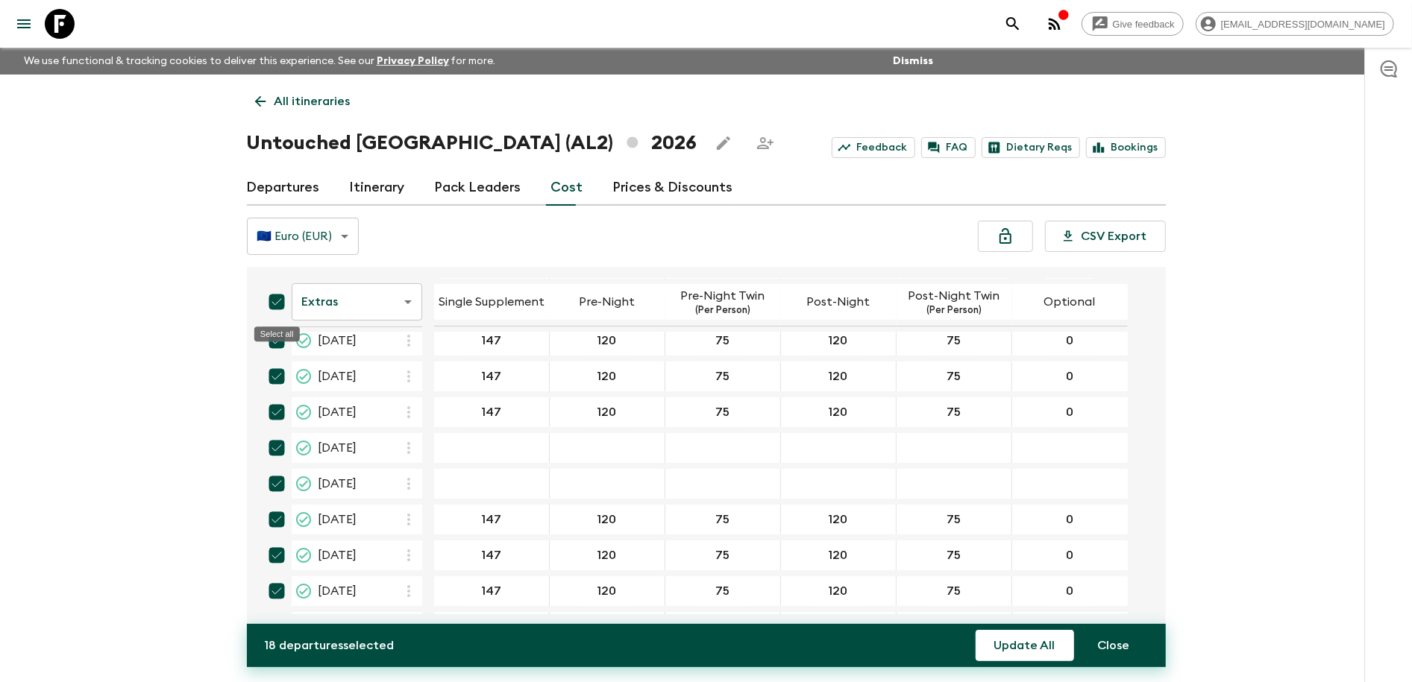
click at [273, 302] on input "Select all" at bounding box center [277, 302] width 30 height 30
checkbox input "false"
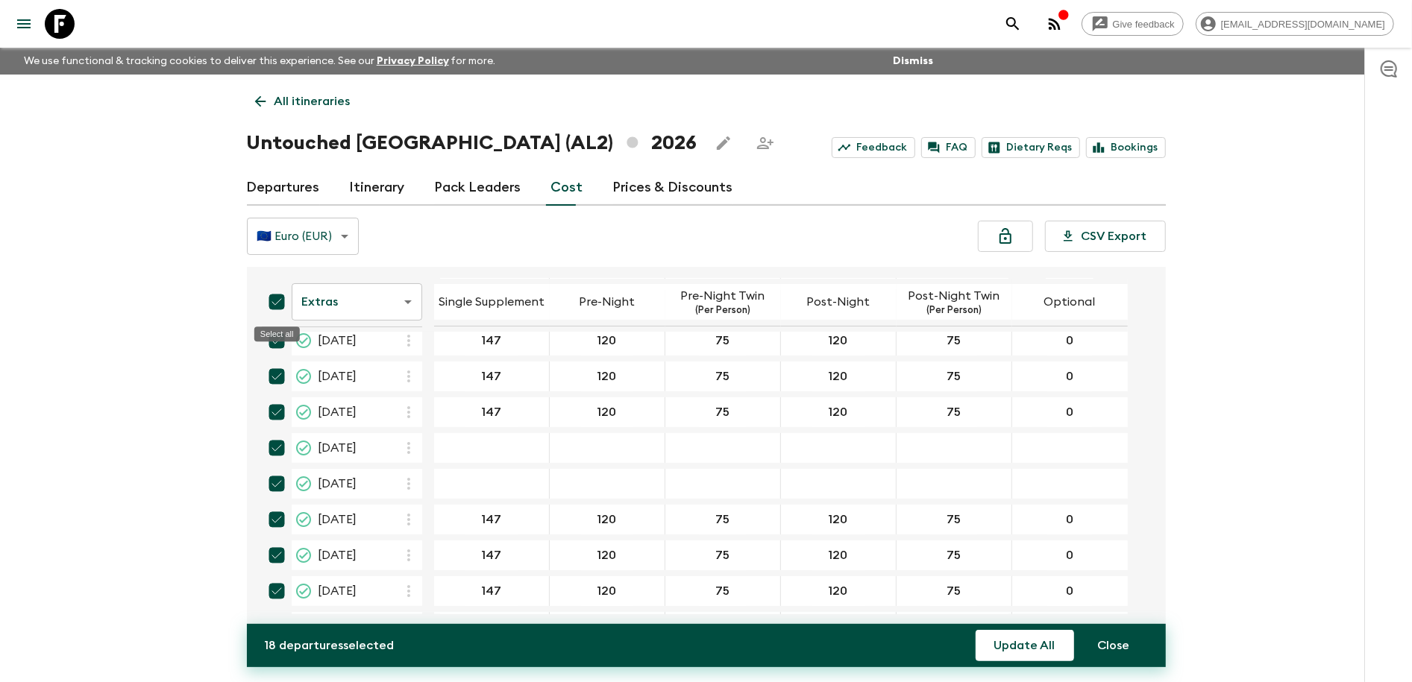
checkbox input "false"
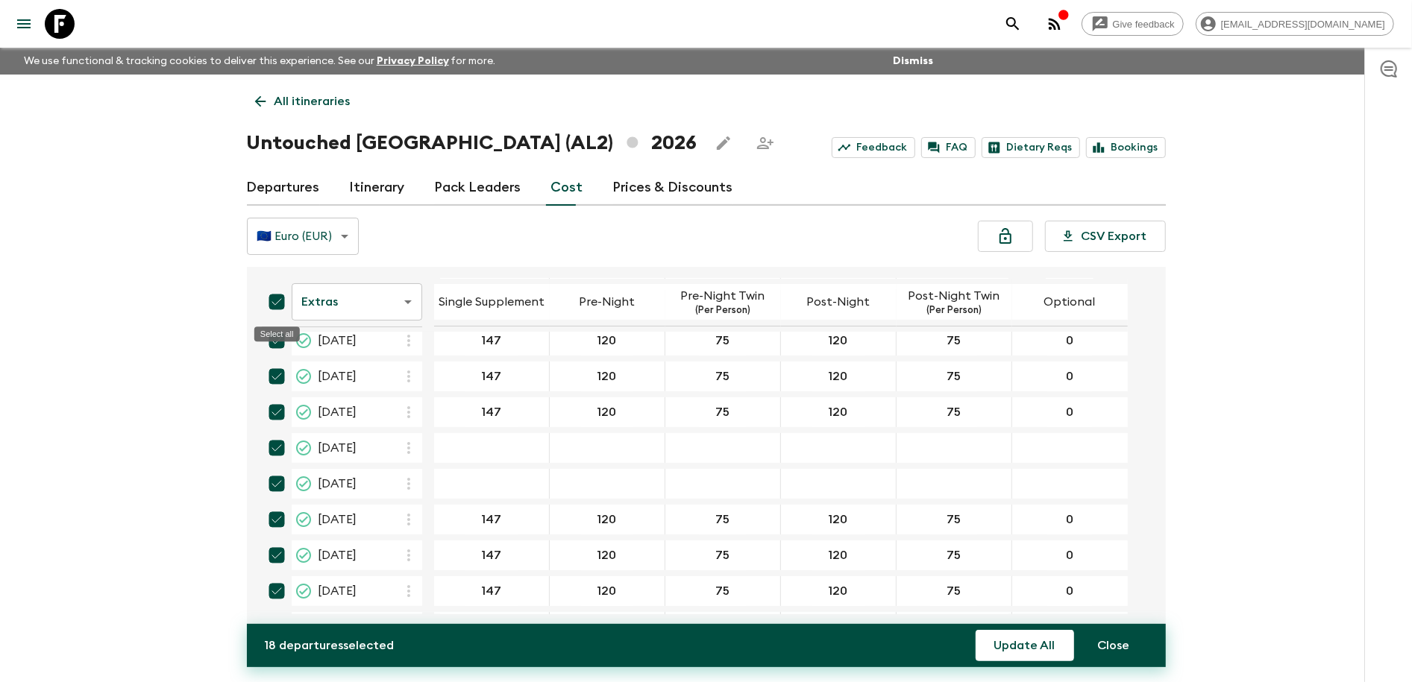
checkbox input "false"
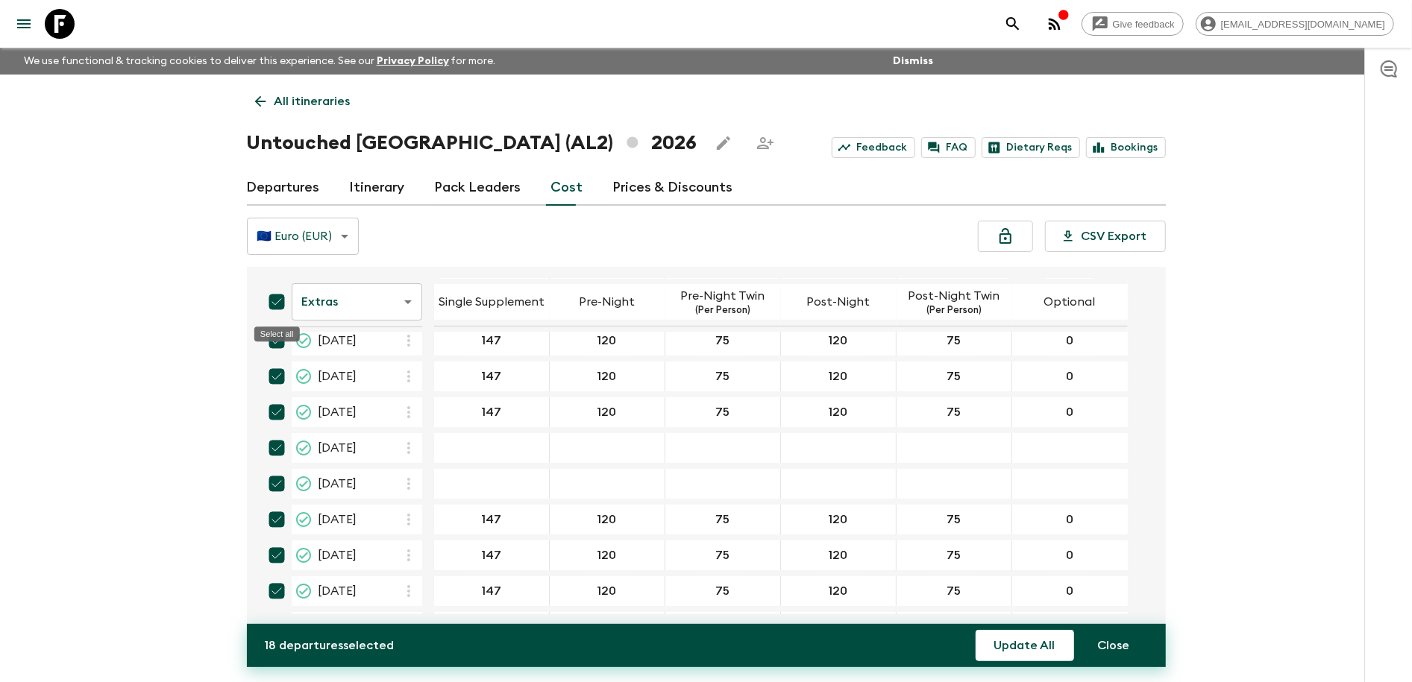
checkbox input "false"
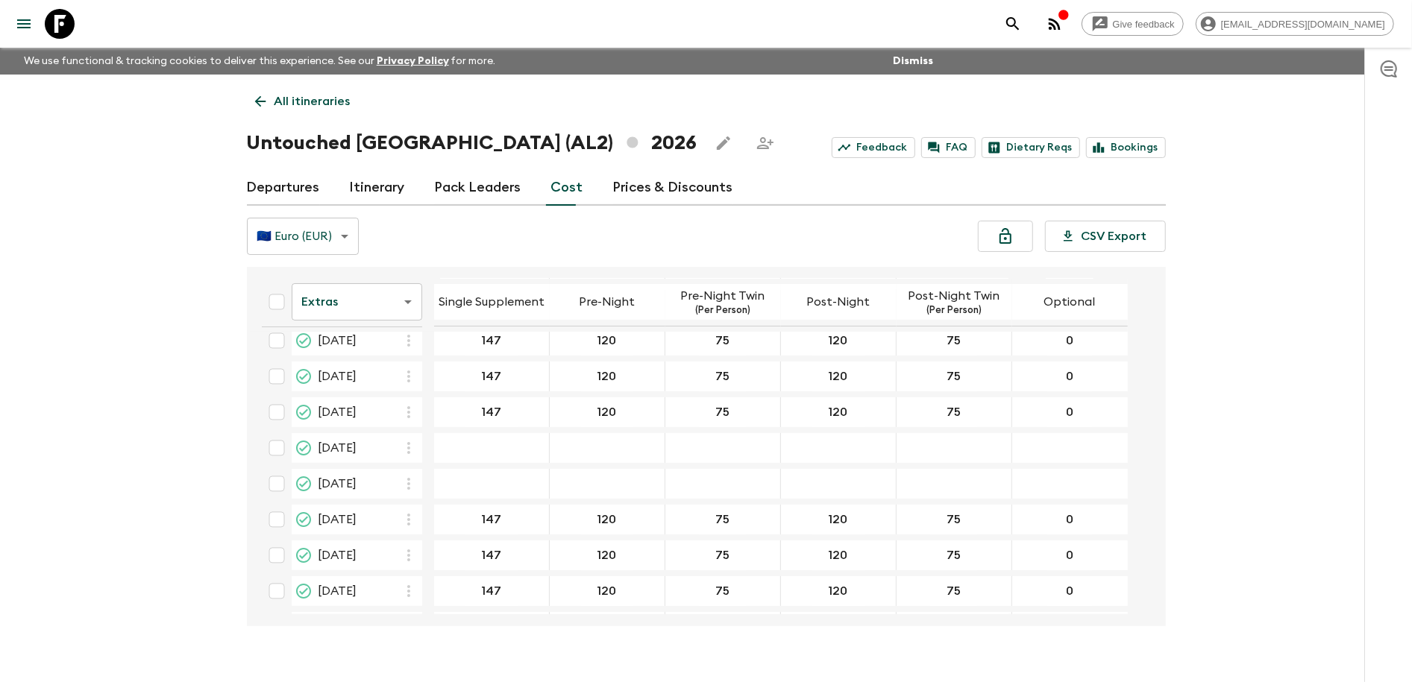
click at [403, 304] on body "Give feedback [PERSON_NAME][EMAIL_ADDRESS][DOMAIN_NAME] We use functional & tra…" at bounding box center [706, 354] width 1412 height 709
click at [352, 385] on li "Mandatory" at bounding box center [357, 386] width 131 height 24
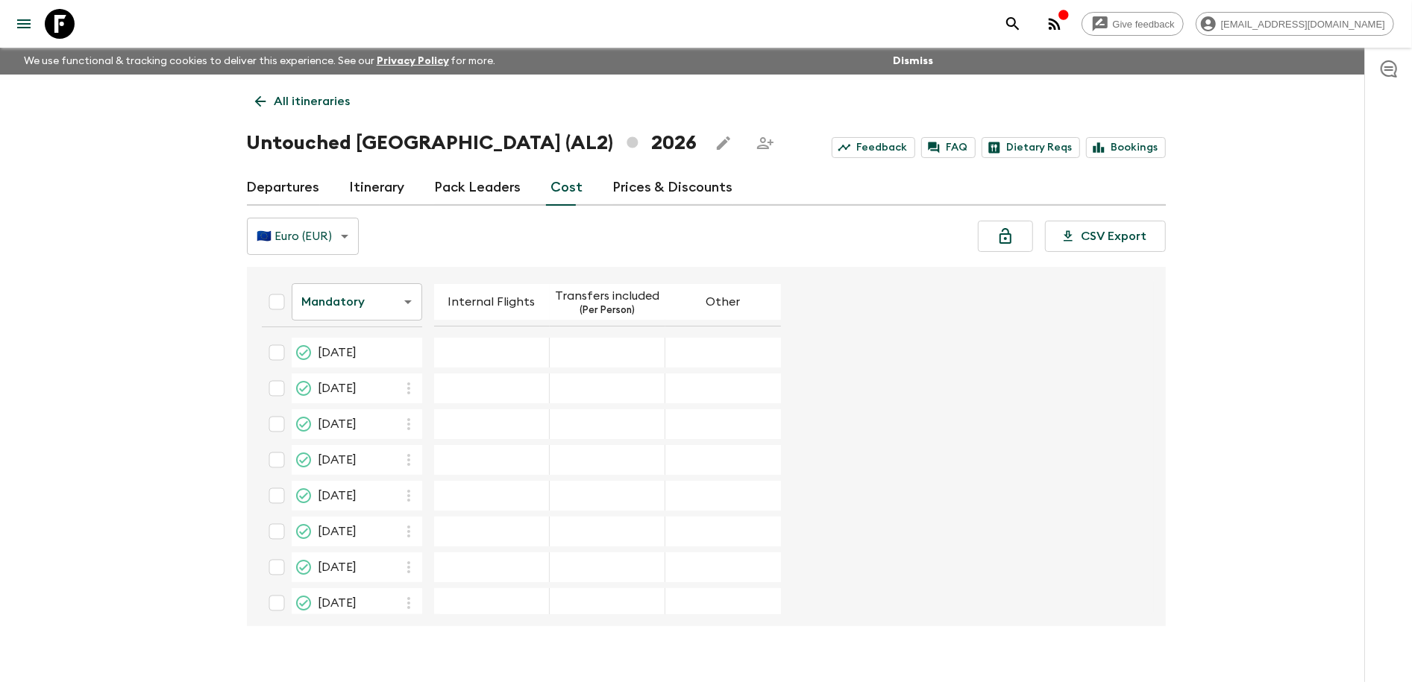
click at [275, 96] on p "All itineraries" at bounding box center [312, 101] width 76 height 18
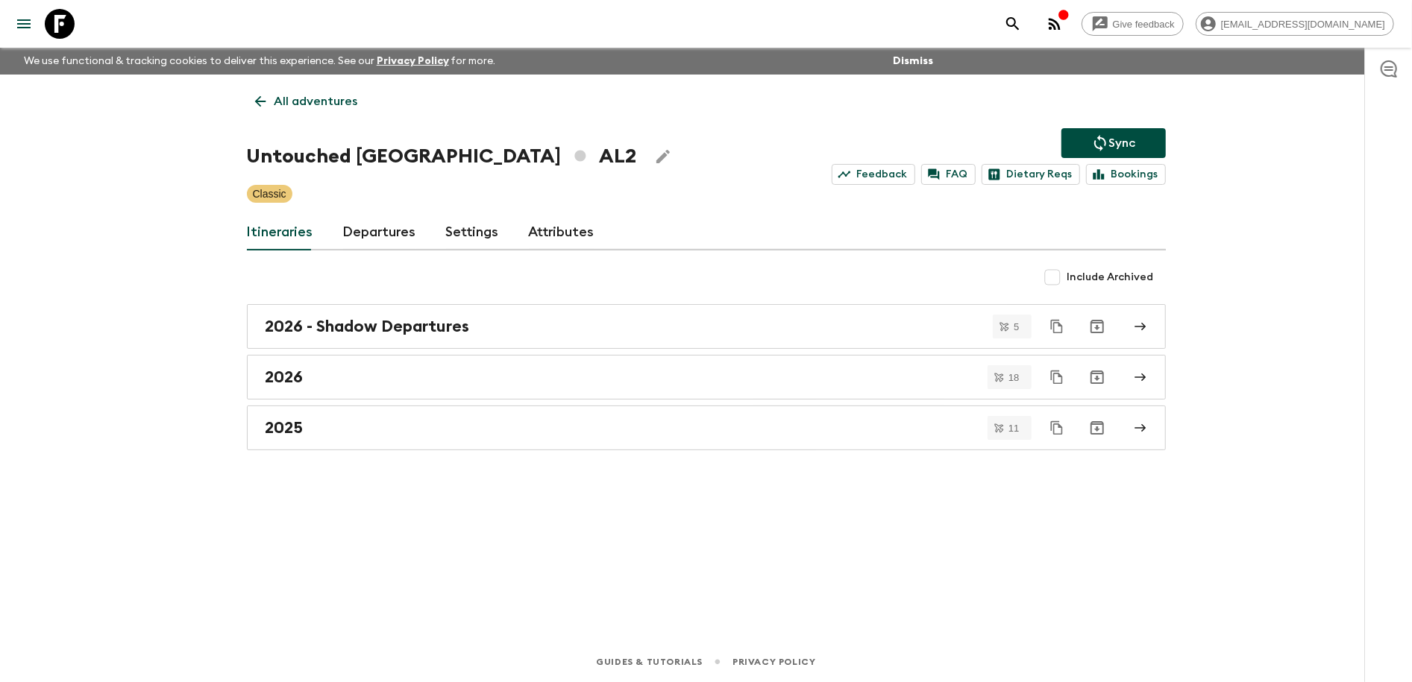
click at [275, 96] on p "All adventures" at bounding box center [316, 101] width 84 height 18
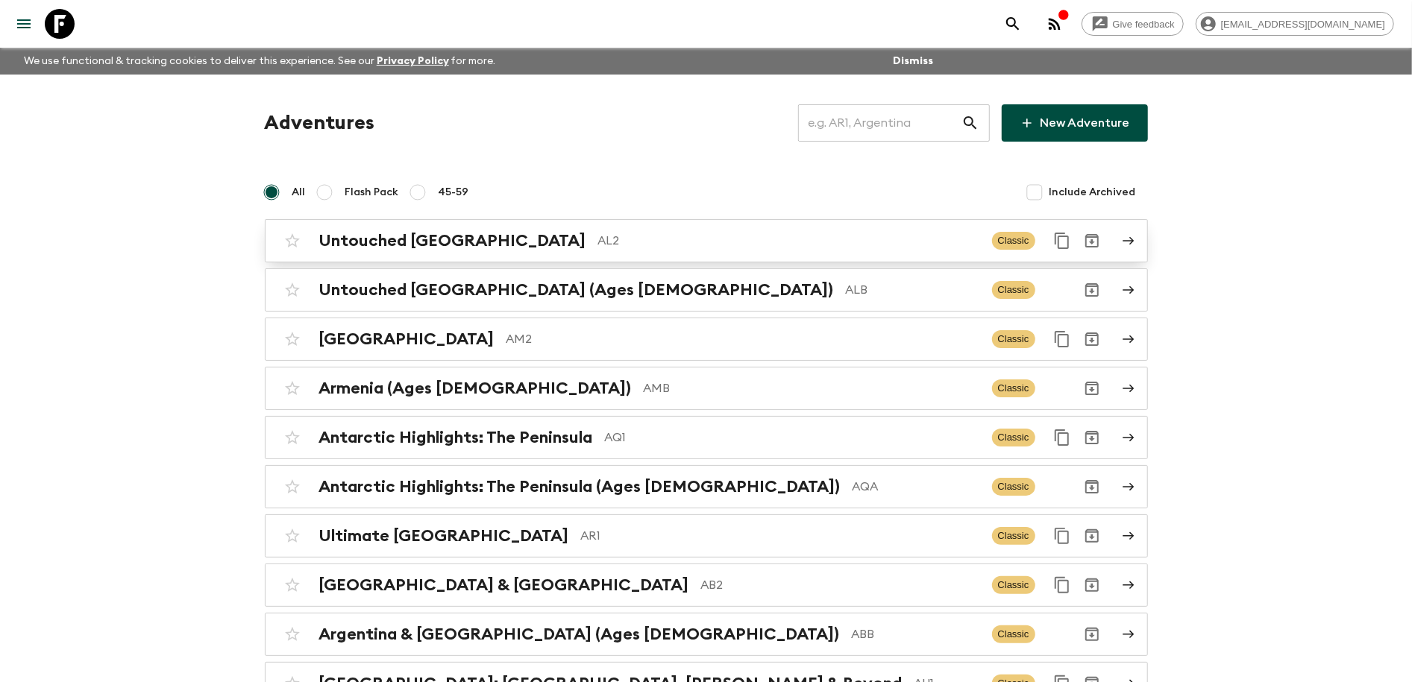
click at [1133, 239] on icon at bounding box center [1128, 240] width 13 height 13
